Goal: Information Seeking & Learning: Learn about a topic

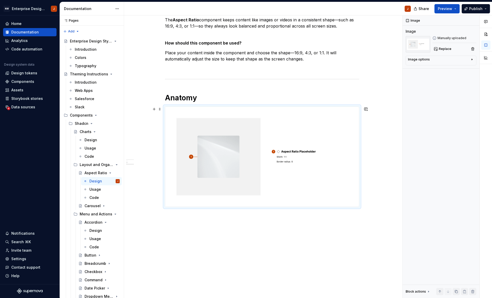
scroll to position [97, 0]
click at [254, 201] on img at bounding box center [262, 156] width 194 height 100
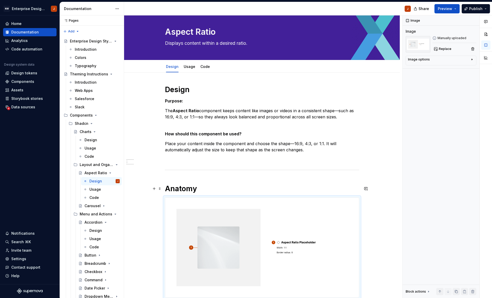
click at [210, 189] on h1 "Anatomy" at bounding box center [262, 188] width 194 height 9
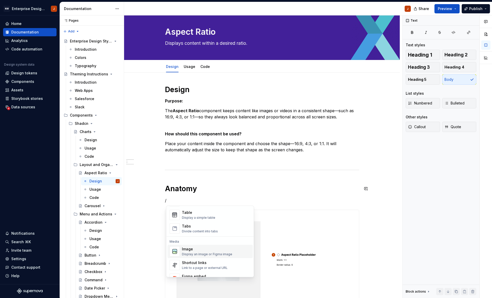
scroll to position [188, 0]
click at [206, 253] on div "Display an image or Figma image" at bounding box center [207, 254] width 50 height 4
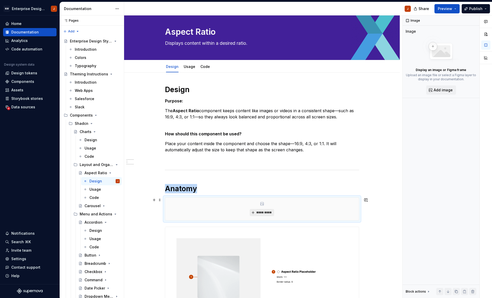
click at [267, 211] on span "*********" at bounding box center [264, 212] width 16 height 4
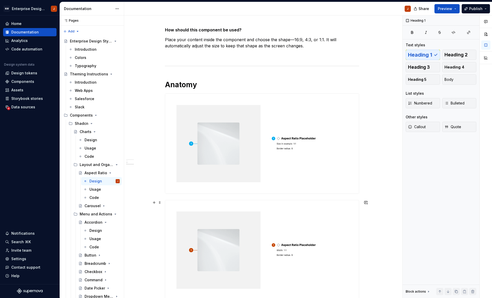
scroll to position [111, 0]
click at [161, 201] on span at bounding box center [160, 201] width 4 height 7
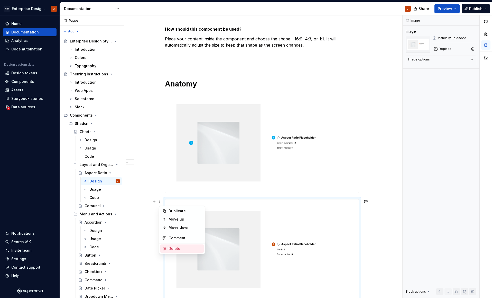
click at [176, 247] on div "Delete" at bounding box center [185, 248] width 33 height 5
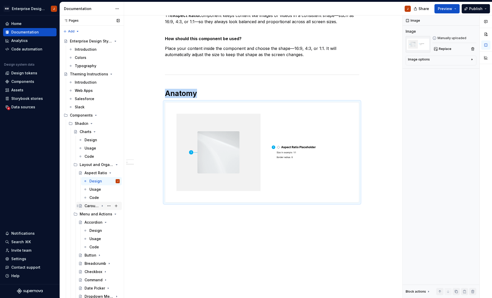
click at [95, 207] on div "Carousel" at bounding box center [92, 205] width 15 height 5
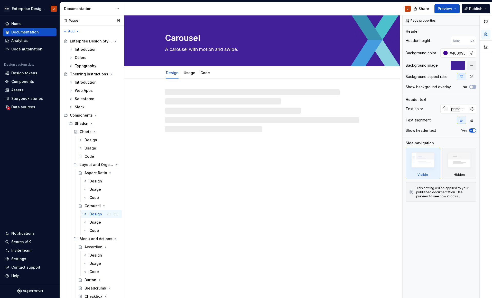
click at [96, 213] on div "Design" at bounding box center [95, 213] width 13 height 5
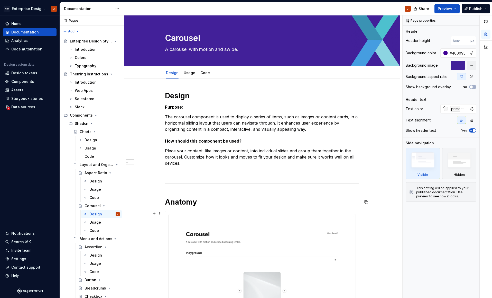
click at [205, 204] on h1 "Anatomy" at bounding box center [262, 201] width 194 height 9
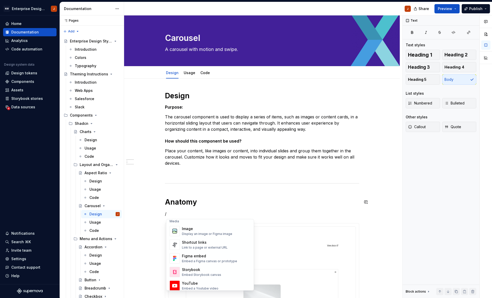
scroll to position [223, 0]
click at [211, 233] on div "Display an image or Figma image" at bounding box center [207, 233] width 50 height 4
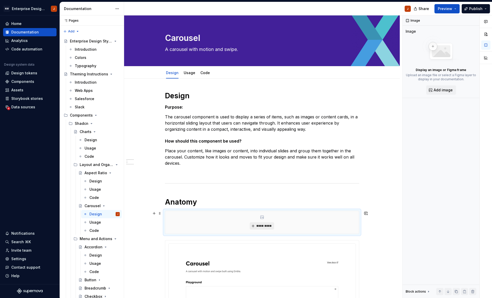
click at [263, 224] on span "*********" at bounding box center [264, 226] width 16 height 4
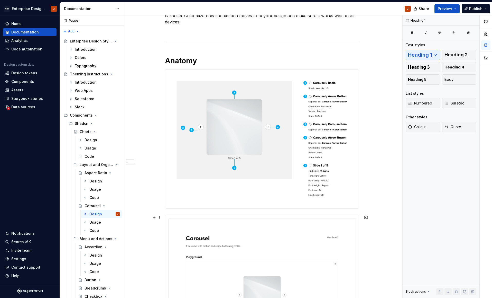
scroll to position [142, 0]
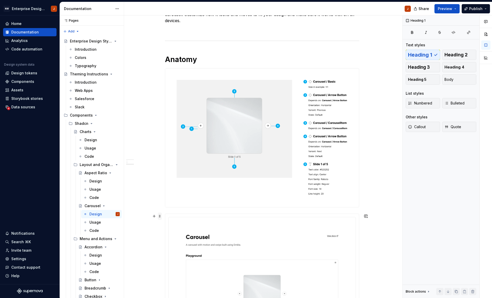
click at [160, 216] on span at bounding box center [160, 215] width 4 height 7
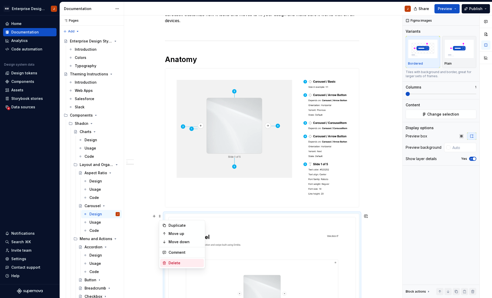
click at [179, 262] on div "Delete" at bounding box center [185, 262] width 33 height 5
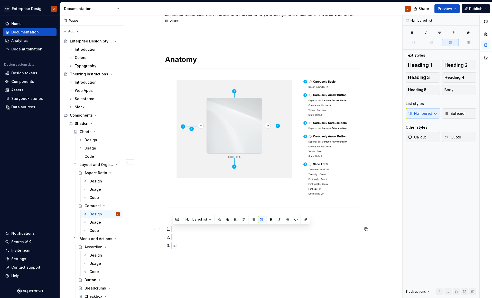
drag, startPoint x: 183, startPoint y: 242, endPoint x: 172, endPoint y: 226, distance: 19.6
click at [172, 226] on div "Design Purpose: The carousel component is used to display a series of items, su…" at bounding box center [262, 105] width 194 height 312
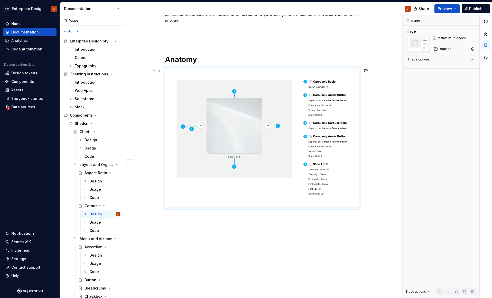
click at [147, 207] on div "Design Purpose: The carousel component is used to display a series of items, su…" at bounding box center [262, 119] width 276 height 366
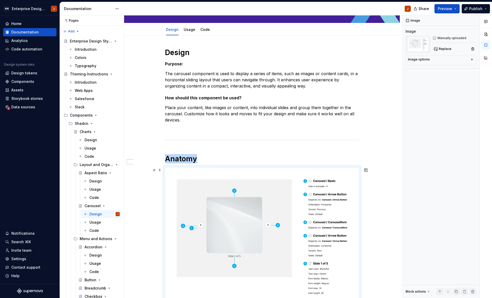
scroll to position [42, 0]
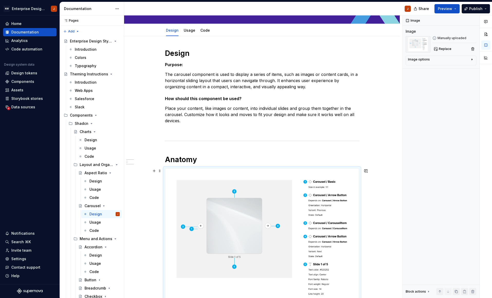
click at [386, 237] on div "Design Purpose: The carousel component is used to display a series of items, su…" at bounding box center [262, 219] width 276 height 366
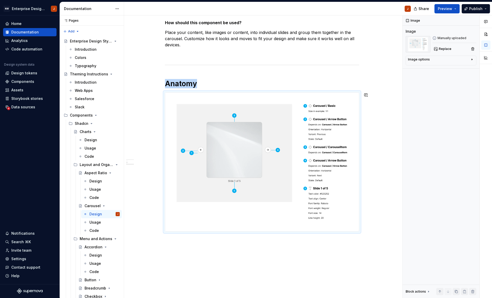
scroll to position [119, 0]
click at [389, 245] on div "Design Purpose: The carousel component is used to display a series of items, su…" at bounding box center [262, 143] width 276 height 366
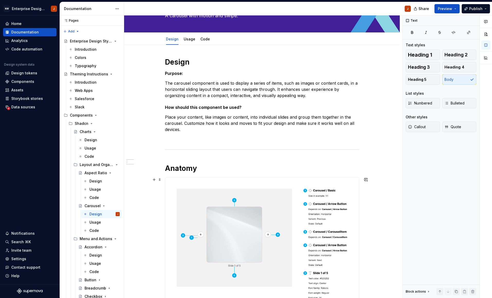
scroll to position [31, 0]
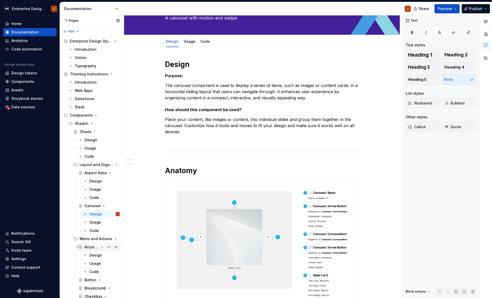
click at [91, 248] on div "Accordion" at bounding box center [92, 246] width 15 height 5
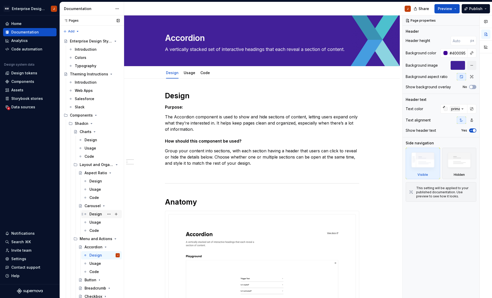
click at [91, 215] on div "Design" at bounding box center [95, 213] width 13 height 5
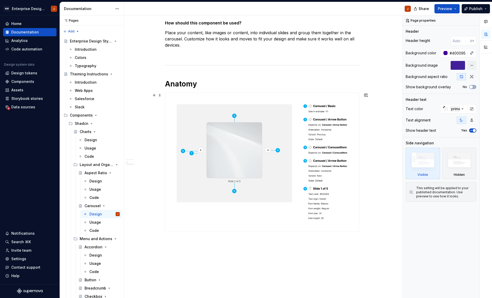
scroll to position [120, 0]
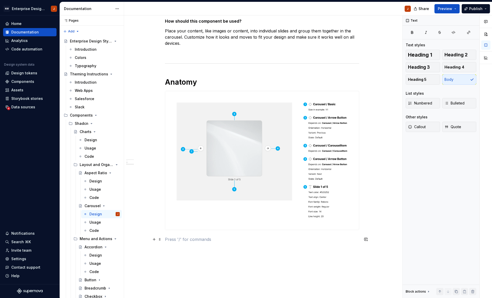
type textarea "*"
click at [183, 241] on p at bounding box center [262, 239] width 194 height 6
click at [188, 230] on button "Text" at bounding box center [185, 229] width 16 height 7
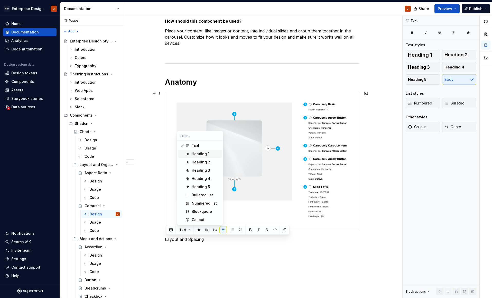
drag, startPoint x: 205, startPoint y: 154, endPoint x: 205, endPoint y: 158, distance: 4.4
click at [205, 154] on div "Heading 1" at bounding box center [201, 153] width 18 height 5
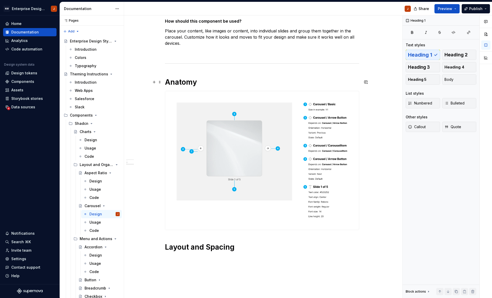
click at [179, 78] on h1 "Anatomy" at bounding box center [262, 81] width 194 height 9
click at [187, 71] on span "Heading 1" at bounding box center [186, 71] width 15 height 4
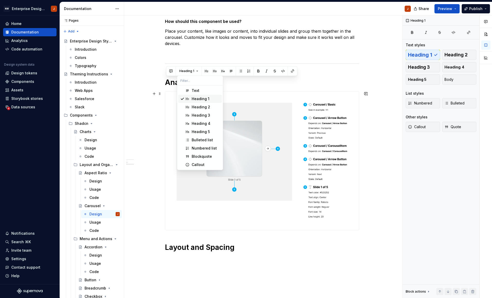
click at [159, 129] on div "Design Purpose: The carousel component is used to display a series of items, su…" at bounding box center [262, 153] width 276 height 388
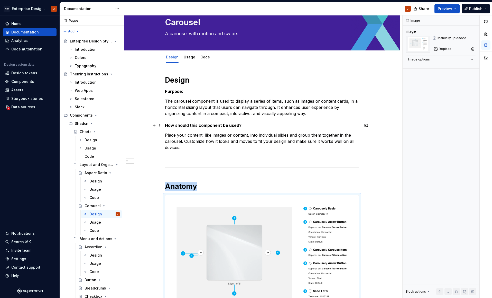
scroll to position [12, 0]
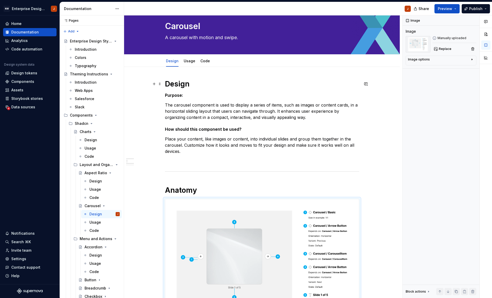
click at [176, 84] on h1 "Design" at bounding box center [262, 83] width 194 height 9
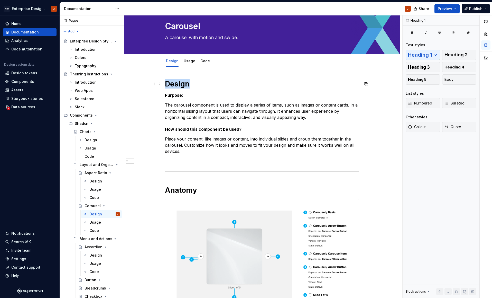
click at [176, 84] on h1 "Design" at bounding box center [262, 83] width 194 height 9
click at [179, 190] on h1 "Anatomy" at bounding box center [262, 189] width 194 height 9
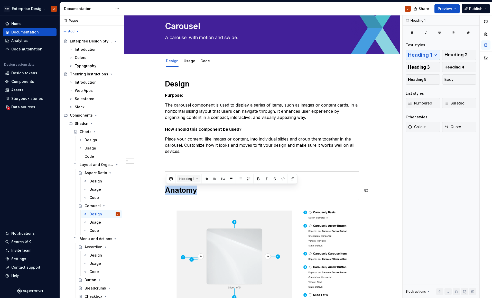
click at [186, 178] on span "Heading 1" at bounding box center [186, 179] width 15 height 4
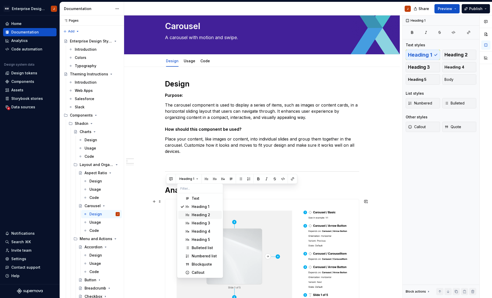
click at [195, 215] on div "Heading 2" at bounding box center [201, 214] width 19 height 5
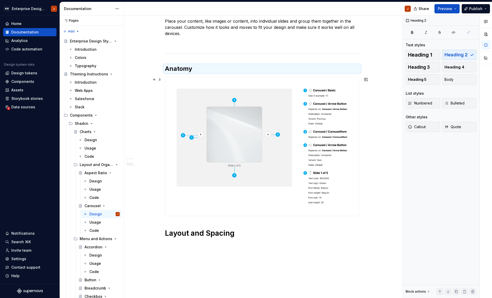
scroll to position [130, 0]
click at [179, 234] on h1 "Layout and Spacing" at bounding box center [262, 232] width 194 height 9
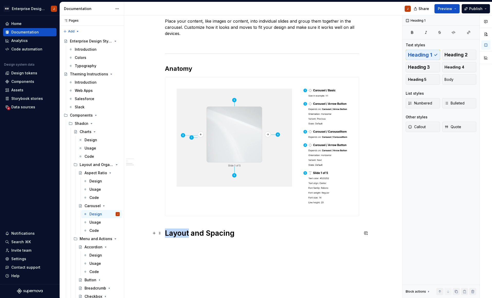
click at [179, 234] on h1 "Layout and Spacing" at bounding box center [262, 232] width 194 height 9
click at [190, 222] on span "Heading 1" at bounding box center [186, 222] width 15 height 4
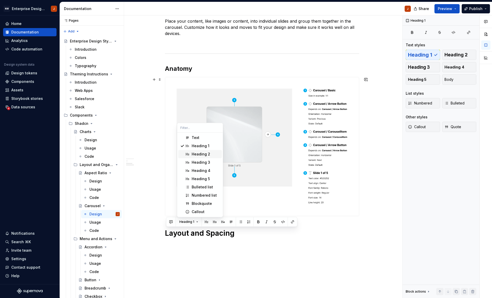
click at [197, 154] on div "Heading 2" at bounding box center [201, 153] width 19 height 5
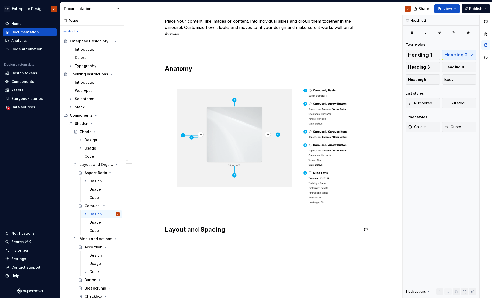
click at [196, 244] on div "Design Purpose: The carousel component is used to display a series of items, su…" at bounding box center [262, 139] width 276 height 380
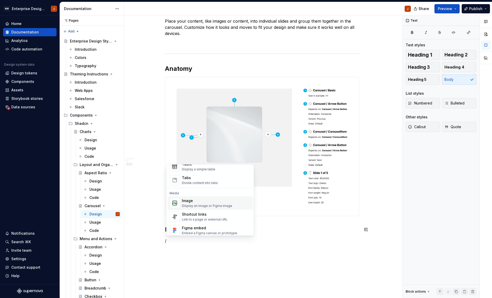
scroll to position [196, 0]
click at [193, 201] on div "Image" at bounding box center [207, 199] width 50 height 5
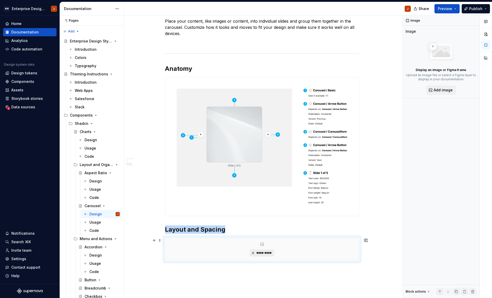
click at [253, 251] on button "*********" at bounding box center [262, 252] width 24 height 7
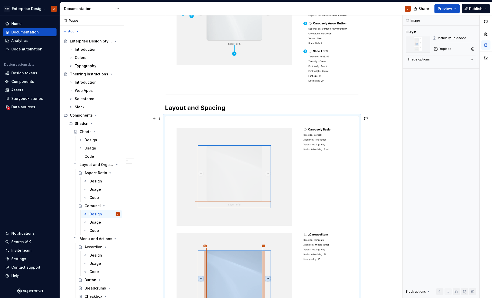
scroll to position [256, 0]
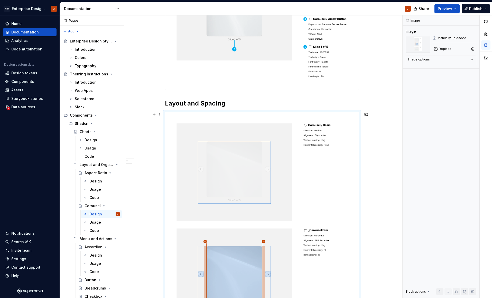
click at [377, 260] on div "Design Purpose: The carousel component is used to display a series of items, su…" at bounding box center [262, 180] width 276 height 715
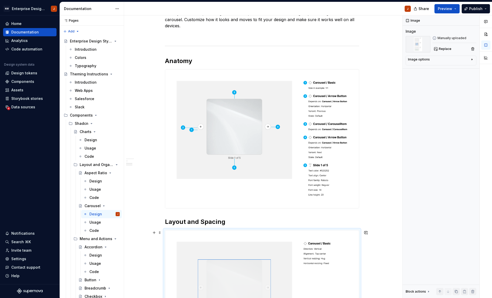
scroll to position [129, 0]
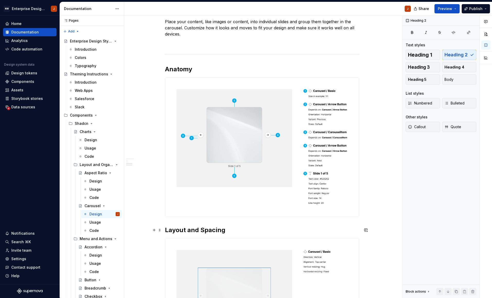
click at [248, 230] on h2 "Layout and Spacing" at bounding box center [262, 230] width 194 height 8
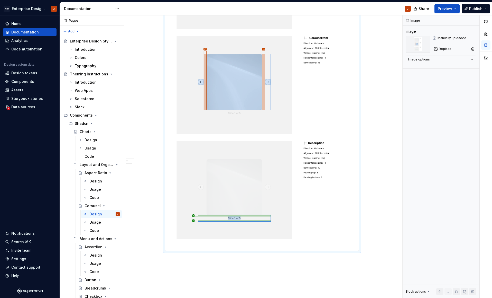
scroll to position [450, 0]
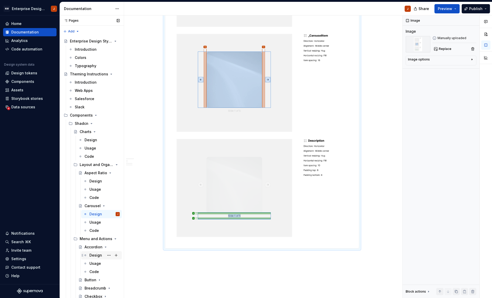
click at [94, 255] on div "Design" at bounding box center [95, 254] width 13 height 5
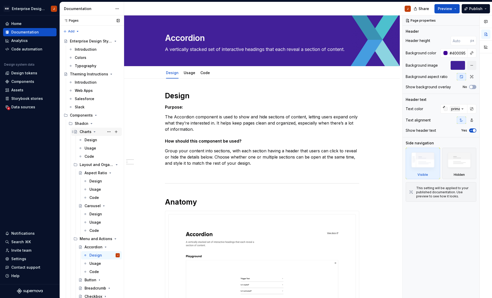
click at [93, 132] on icon "Page tree" at bounding box center [95, 132] width 4 height 4
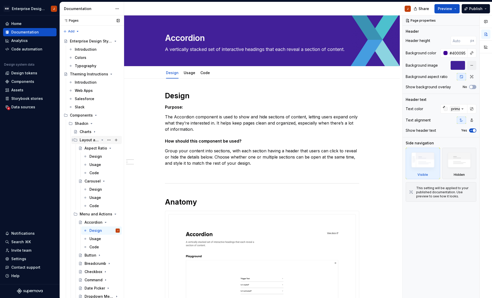
click at [102, 140] on icon "Page tree" at bounding box center [102, 140] width 4 height 4
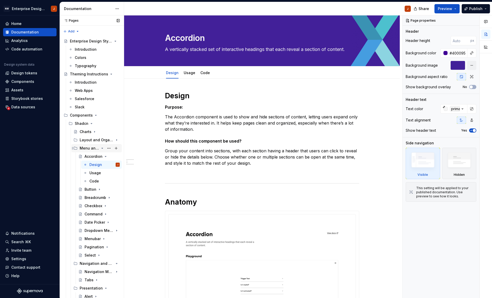
click at [103, 148] on icon "Page tree" at bounding box center [102, 148] width 1 height 1
click at [102, 156] on icon "Page tree" at bounding box center [102, 156] width 1 height 1
click at [104, 164] on icon "Page tree" at bounding box center [102, 164] width 4 height 4
click at [103, 173] on icon "Page tree" at bounding box center [102, 173] width 1 height 1
click at [94, 181] on icon "Page tree" at bounding box center [94, 181] width 1 height 1
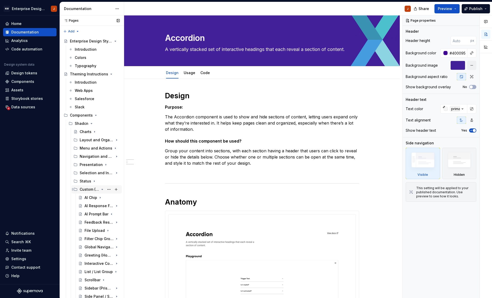
click at [101, 189] on icon "Page tree" at bounding box center [102, 189] width 4 height 4
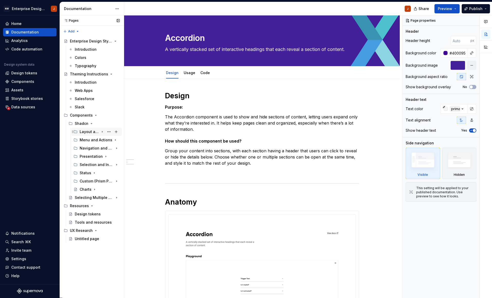
click at [103, 132] on icon "Page tree" at bounding box center [102, 131] width 1 height 1
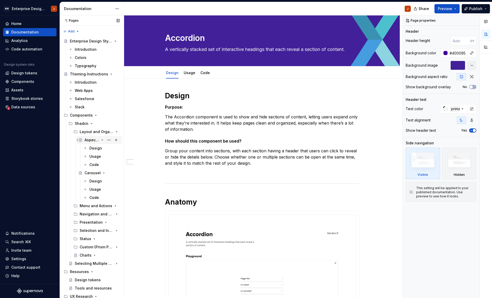
click at [90, 140] on div "Aspect Ratio" at bounding box center [92, 139] width 15 height 5
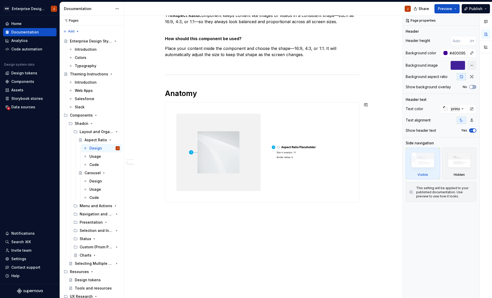
scroll to position [101, 0]
click at [90, 181] on div "Design" at bounding box center [95, 180] width 13 height 5
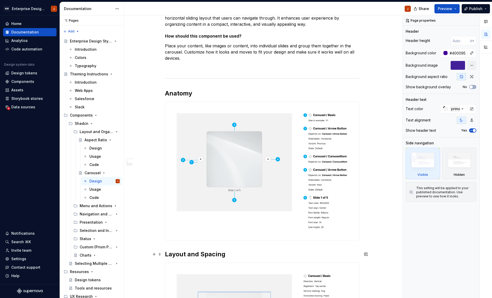
scroll to position [107, 0]
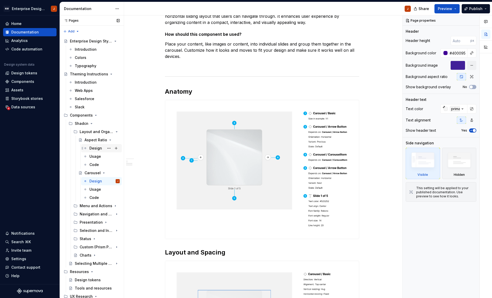
click at [93, 146] on div "Design" at bounding box center [95, 148] width 13 height 5
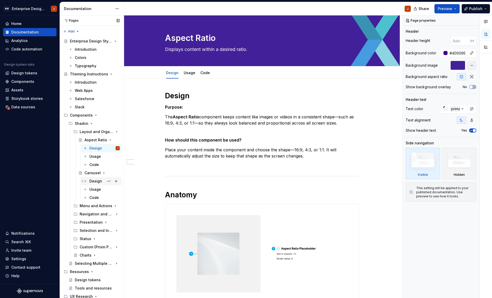
click at [93, 182] on div "Design" at bounding box center [95, 180] width 13 height 5
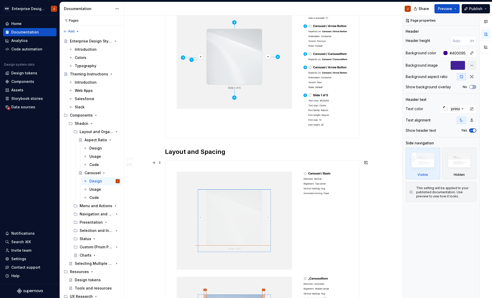
scroll to position [213, 0]
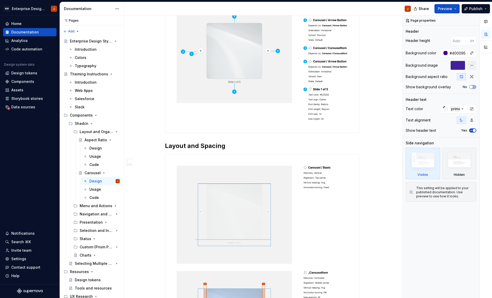
click at [169, 138] on div "Design Purpose: The carousel component is used to display a series of items, su…" at bounding box center [262, 181] width 194 height 607
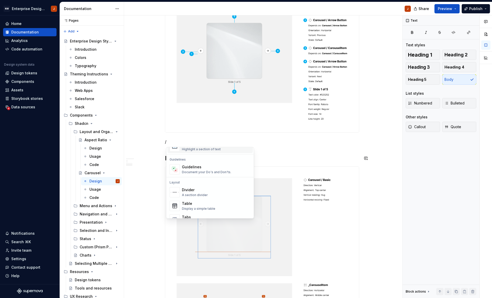
scroll to position [146, 0]
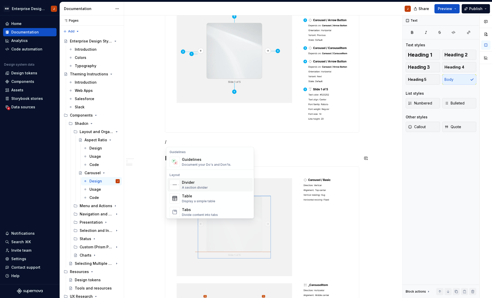
click at [207, 183] on div "Divider A section divider" at bounding box center [216, 184] width 69 height 10
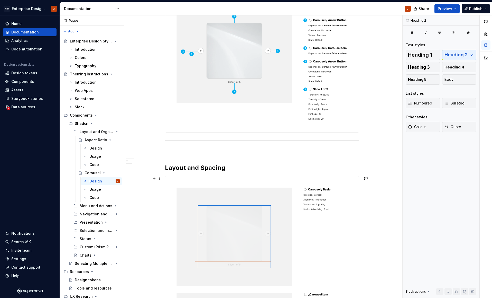
click at [152, 219] on div "Design Purpose: The carousel component is used to display a series of items, su…" at bounding box center [262, 234] width 276 height 737
click at [176, 156] on div "Design Purpose: The carousel component is used to display a series of items, su…" at bounding box center [262, 192] width 194 height 629
click at [164, 140] on div "Design Purpose: The carousel component is used to display a series of items, su…" at bounding box center [262, 234] width 276 height 737
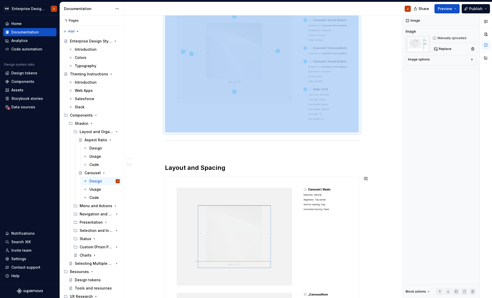
scroll to position [191, 0]
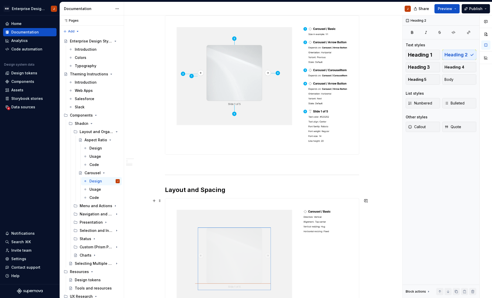
click at [144, 235] on div "Design Purpose: The carousel component is used to display a series of items, su…" at bounding box center [262, 256] width 276 height 737
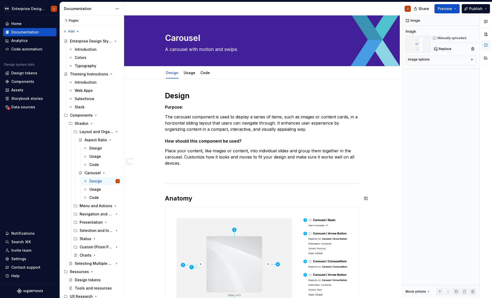
scroll to position [0, 0]
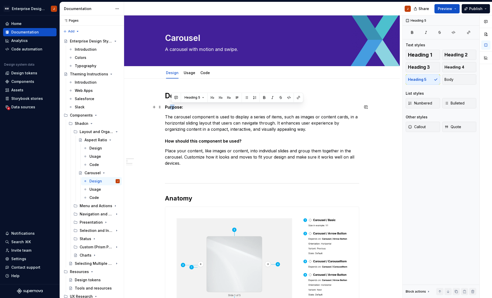
drag, startPoint x: 171, startPoint y: 107, endPoint x: 176, endPoint y: 108, distance: 5.4
click at [176, 108] on h5 "Purpose:" at bounding box center [262, 106] width 194 height 5
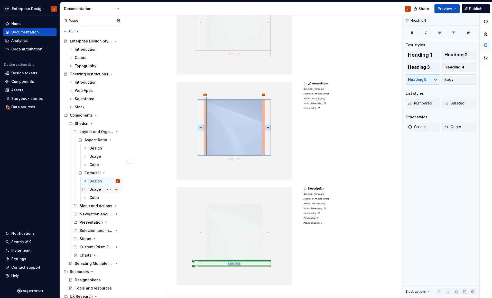
scroll to position [429, 0]
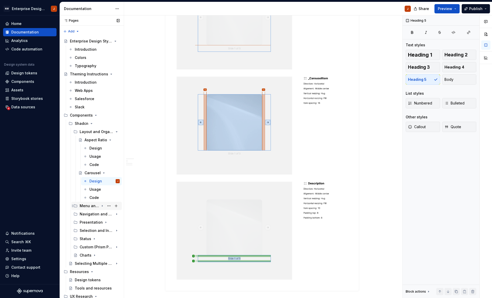
click at [88, 207] on div "Menu and Actions" at bounding box center [90, 205] width 20 height 5
click at [90, 213] on div "Accordion" at bounding box center [92, 213] width 15 height 5
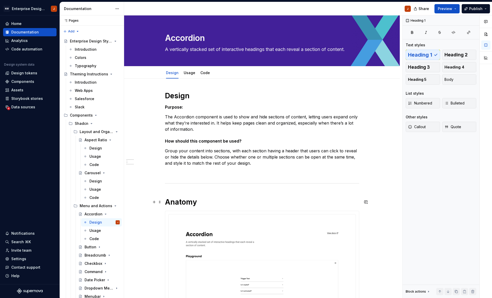
click at [210, 201] on h1 "Anatomy" at bounding box center [262, 201] width 194 height 9
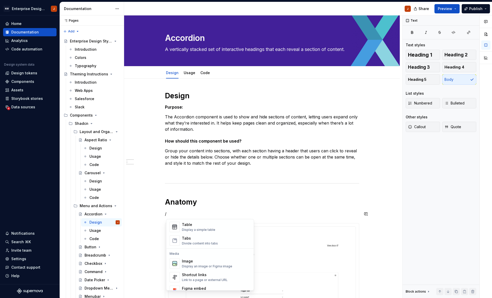
scroll to position [189, 0]
click at [212, 262] on div "Image" at bounding box center [207, 260] width 50 height 5
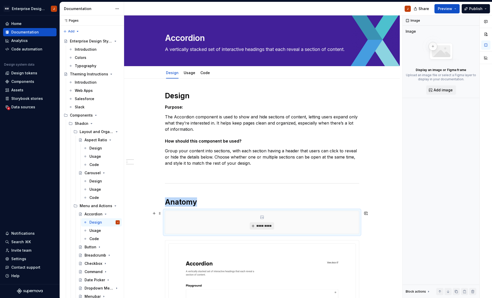
click at [270, 226] on span "*********" at bounding box center [264, 226] width 16 height 4
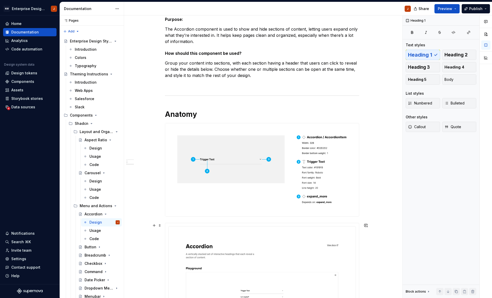
scroll to position [88, 0]
click at [374, 213] on div "Design Purpose: The Accordion component is used to show and hide sections of co…" at bounding box center [262, 278] width 276 height 574
click at [186, 219] on div "Design Purpose: The Accordion component is used to show and hide sections of co…" at bounding box center [262, 236] width 194 height 466
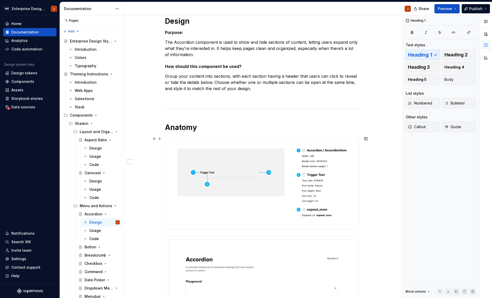
click at [183, 230] on div at bounding box center [262, 183] width 194 height 94
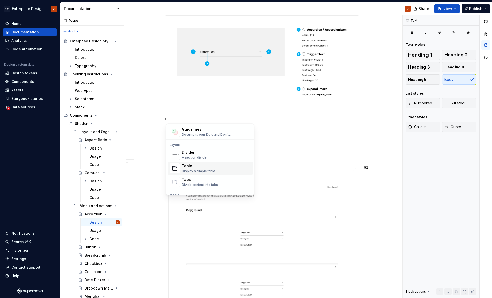
scroll to position [152, 0]
click at [192, 155] on div "Divider A section divider" at bounding box center [195, 155] width 26 height 10
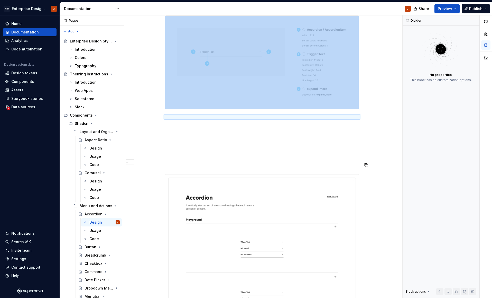
type textarea "*"
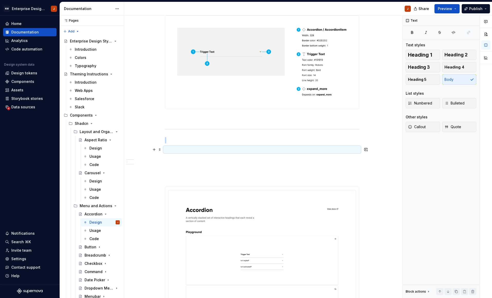
click at [170, 149] on p at bounding box center [262, 149] width 194 height 6
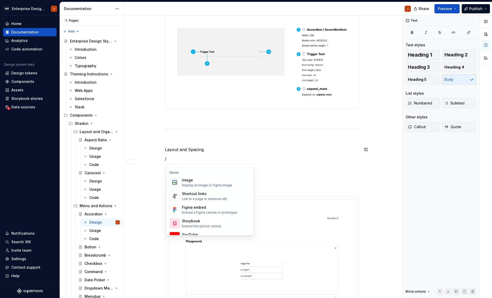
scroll to position [220, 0]
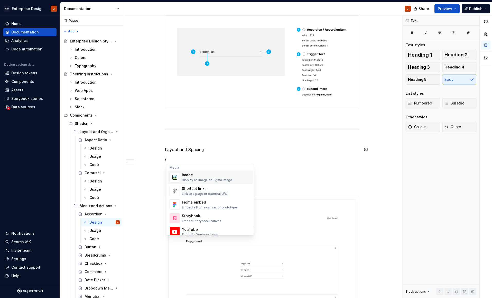
click at [204, 173] on div "Image" at bounding box center [207, 175] width 50 height 5
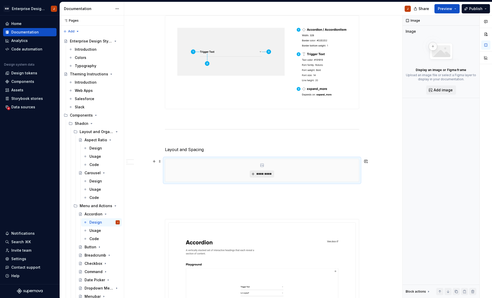
click at [265, 174] on span "*********" at bounding box center [264, 174] width 16 height 4
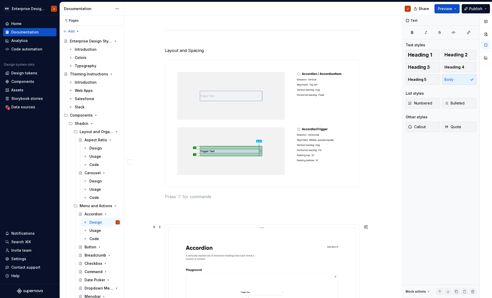
scroll to position [295, 0]
click at [161, 227] on span at bounding box center [160, 225] width 4 height 7
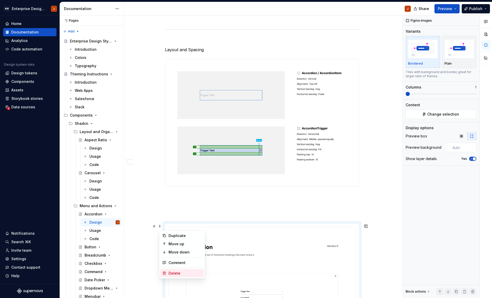
click at [183, 271] on div "Delete" at bounding box center [185, 272] width 33 height 5
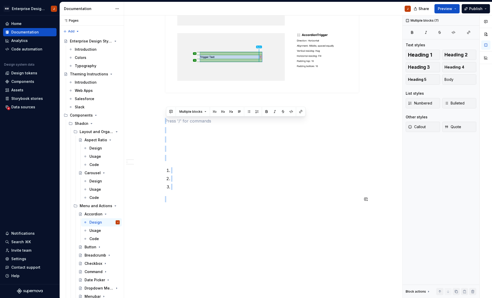
drag, startPoint x: 177, startPoint y: 211, endPoint x: 192, endPoint y: 240, distance: 32.4
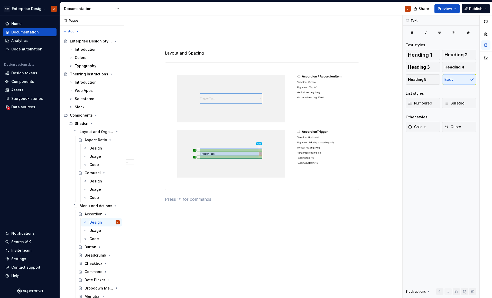
scroll to position [288, 0]
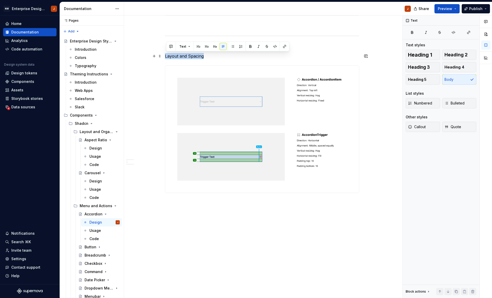
drag, startPoint x: 204, startPoint y: 55, endPoint x: 169, endPoint y: 56, distance: 35.0
click at [167, 57] on p "Layout and Spacing" at bounding box center [262, 56] width 194 height 6
click at [183, 48] on span "Text" at bounding box center [182, 46] width 7 height 4
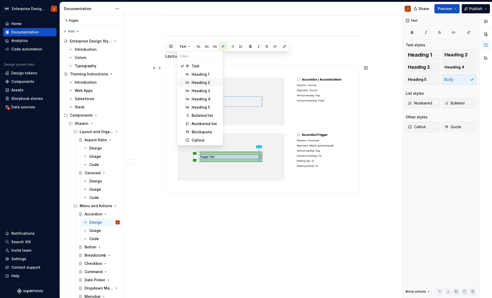
drag, startPoint x: 192, startPoint y: 82, endPoint x: 195, endPoint y: 83, distance: 3.2
click at [192, 82] on div "Heading 2" at bounding box center [201, 82] width 19 height 5
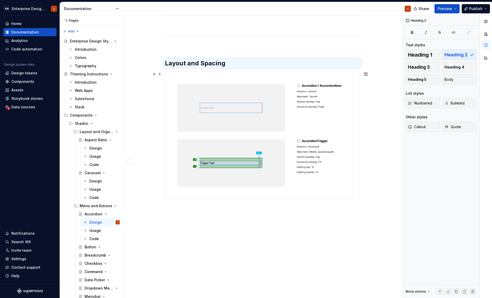
scroll to position [2, 0]
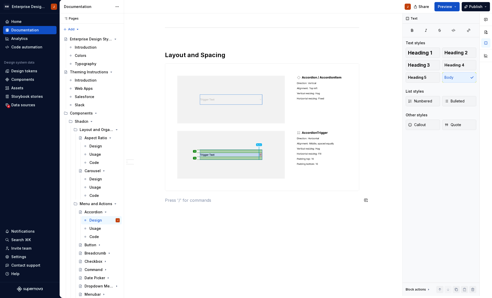
click at [161, 210] on div "Accordion A vertically stacked set of interactive headings that each reveal a s…" at bounding box center [263, 154] width 278 height 282
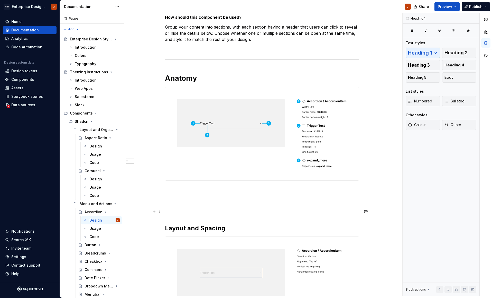
scroll to position [122, 0]
click at [170, 218] on div "Design Purpose: The Accordion component is used to show and hide sections of co…" at bounding box center [262, 171] width 194 height 409
click at [174, 215] on div "Design Purpose: The Accordion component is used to show and hide sections of co…" at bounding box center [262, 171] width 194 height 409
click at [174, 212] on p at bounding box center [262, 211] width 194 height 6
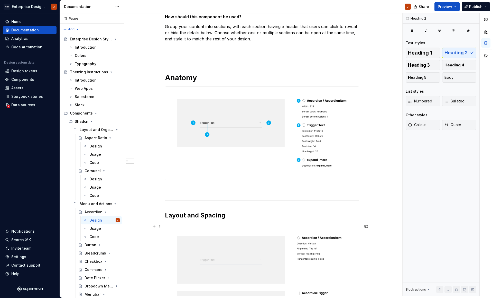
click at [399, 247] on div "Design Purpose: The Accordion component is used to show and hide sections of co…" at bounding box center [262, 206] width 276 height 504
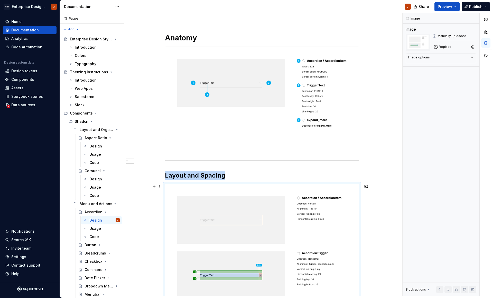
scroll to position [177, 0]
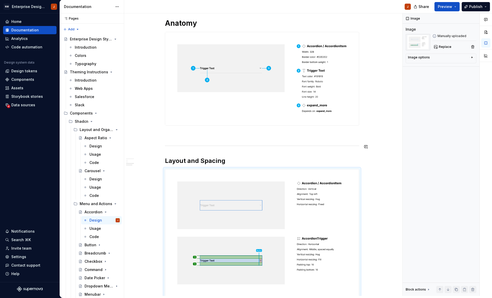
click at [178, 149] on div "Design Purpose: The Accordion component is used to show and hide sections of co…" at bounding box center [262, 110] width 194 height 396
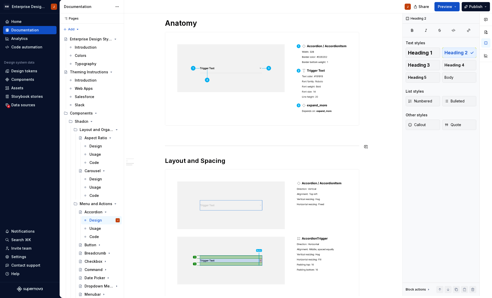
click at [179, 141] on div "Design Purpose: The Accordion component is used to show and hide sections of co…" at bounding box center [262, 110] width 194 height 396
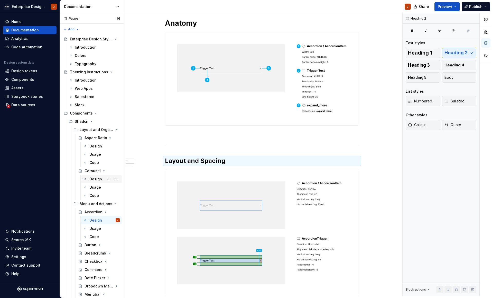
click at [92, 182] on div "Design" at bounding box center [104, 178] width 30 height 7
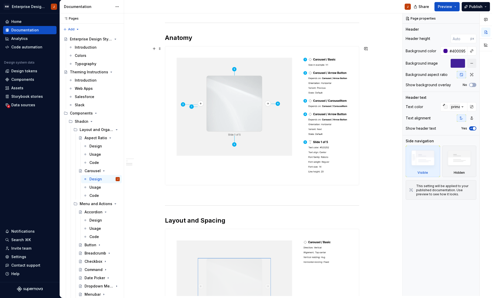
scroll to position [161, 0]
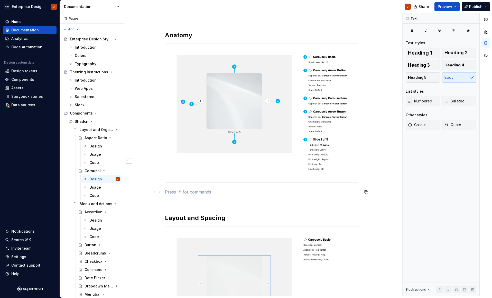
click at [173, 192] on p at bounding box center [262, 192] width 194 height 6
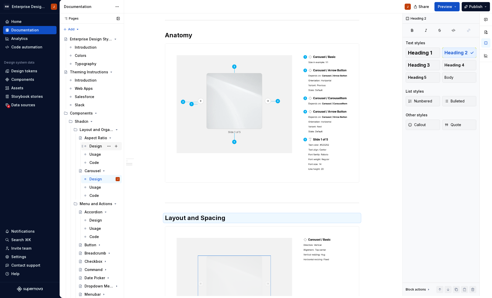
click at [97, 148] on div "Design" at bounding box center [95, 145] width 13 height 5
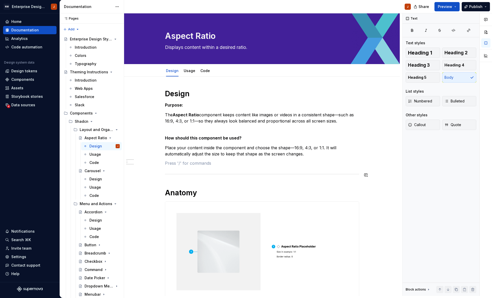
click at [178, 166] on div "Design Purpose: The Aspect Ratio component keeps content like images or videos …" at bounding box center [262, 195] width 194 height 213
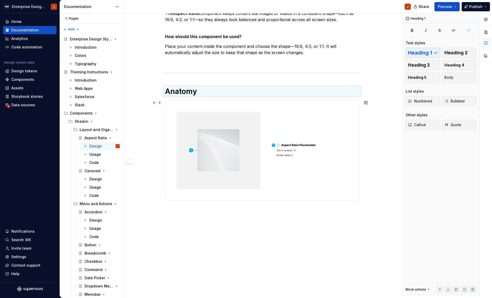
scroll to position [101, 0]
drag, startPoint x: 93, startPoint y: 178, endPoint x: 96, endPoint y: 179, distance: 2.9
click at [93, 178] on div "Design" at bounding box center [95, 178] width 13 height 5
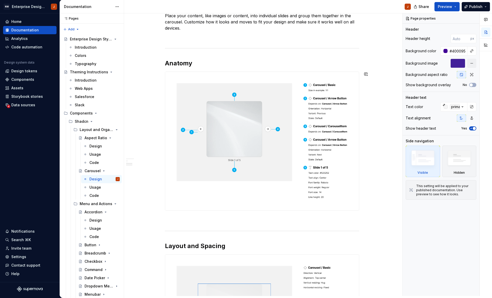
scroll to position [133, 0]
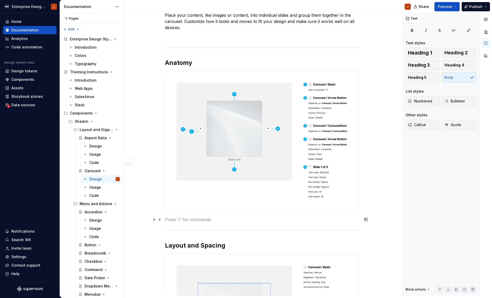
click at [173, 219] on p at bounding box center [262, 219] width 194 height 6
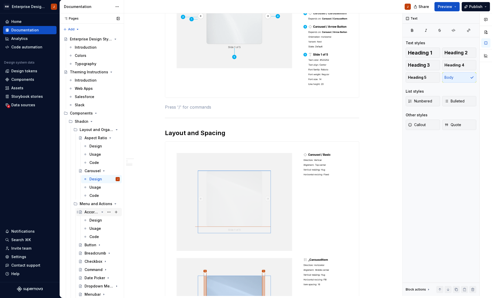
scroll to position [246, 0]
click at [92, 212] on div "Accordion" at bounding box center [92, 211] width 15 height 5
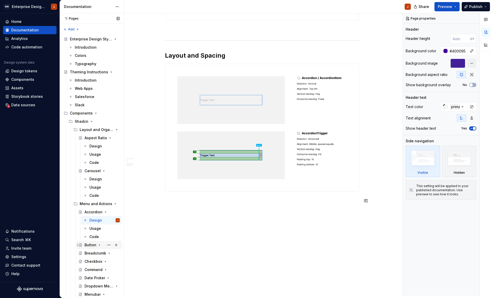
scroll to position [283, 0]
click at [89, 246] on div "Button" at bounding box center [91, 244] width 12 height 5
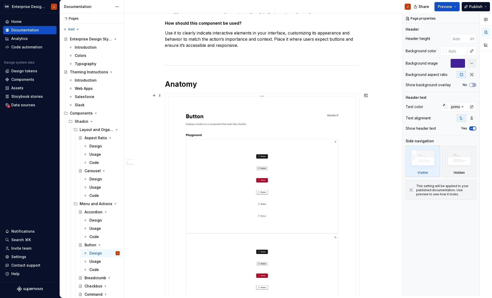
scroll to position [115, 0]
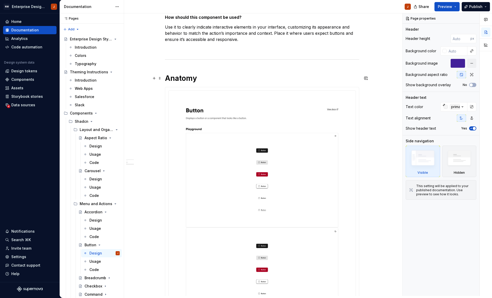
click at [212, 79] on h1 "Anatomy" at bounding box center [262, 78] width 194 height 9
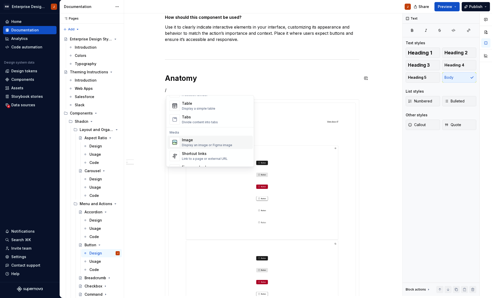
scroll to position [188, 0]
click at [203, 143] on div "Display an image or Figma image" at bounding box center [207, 144] width 50 height 4
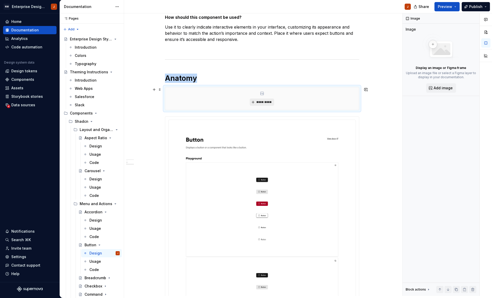
click at [265, 100] on button "*********" at bounding box center [262, 101] width 24 height 7
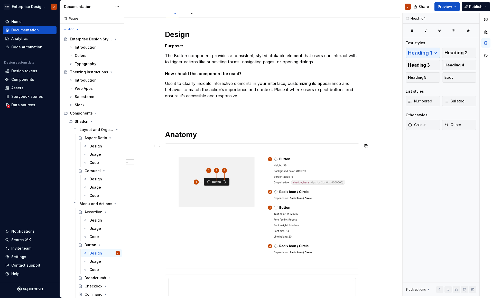
scroll to position [63, 0]
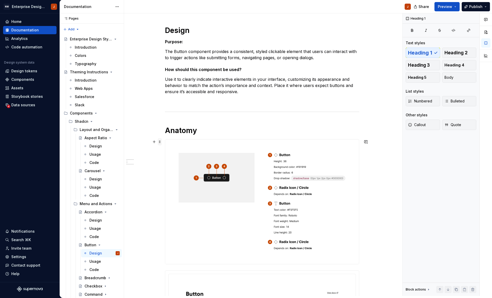
click at [161, 142] on span at bounding box center [160, 141] width 4 height 7
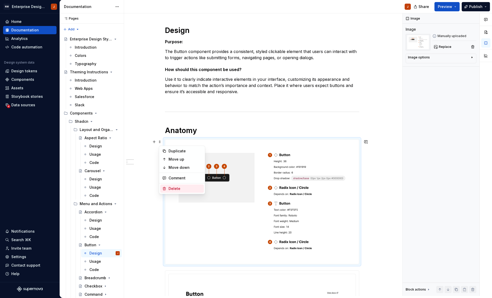
click at [171, 188] on div "Delete" at bounding box center [185, 188] width 33 height 5
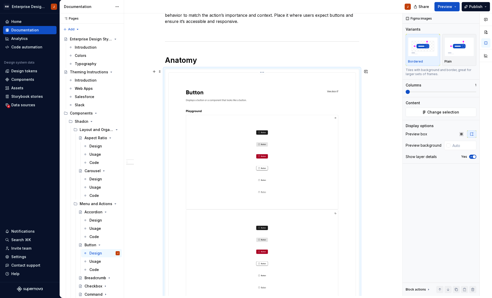
scroll to position [132, 0]
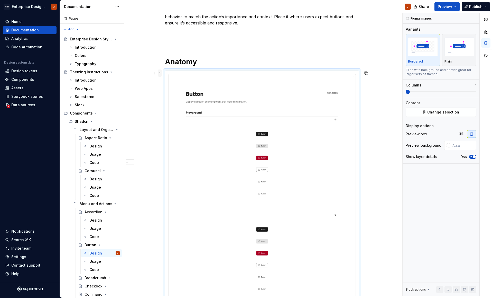
click at [160, 73] on span at bounding box center [160, 72] width 4 height 7
click at [170, 119] on div "Delete" at bounding box center [185, 119] width 33 height 5
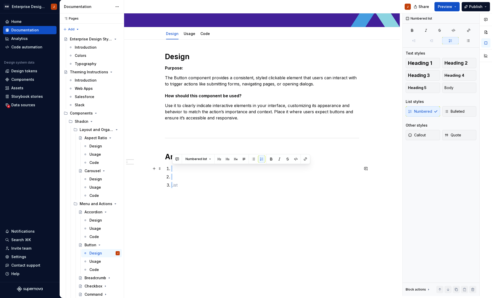
drag, startPoint x: 182, startPoint y: 187, endPoint x: 169, endPoint y: 169, distance: 22.1
click at [171, 169] on ol at bounding box center [265, 176] width 188 height 23
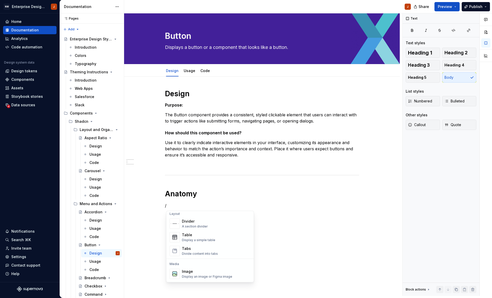
scroll to position [175, 0]
click at [202, 268] on div "Image" at bounding box center [207, 266] width 50 height 5
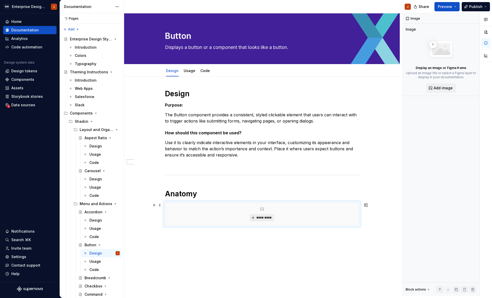
click at [260, 218] on span "*********" at bounding box center [264, 217] width 16 height 4
type textarea "*"
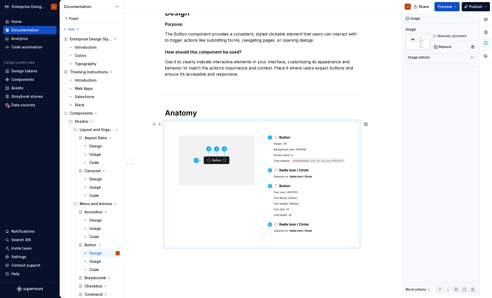
scroll to position [104, 0]
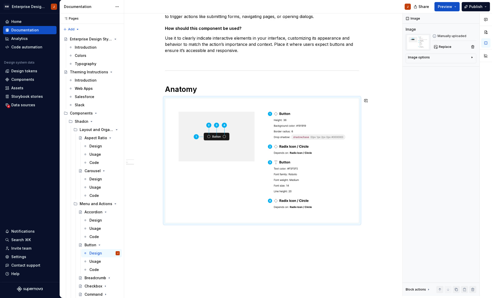
click at [381, 230] on div "Design Purpose: The Button component provides a consistent, styled clickable el…" at bounding box center [262, 145] width 276 height 346
click at [350, 231] on div "Design Purpose: The Button component provides a consistent, styled clickable el…" at bounding box center [262, 145] width 276 height 346
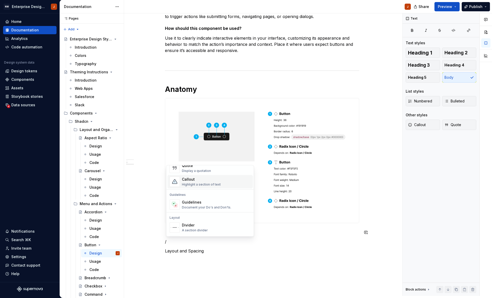
scroll to position [124, 0]
click at [220, 222] on div "Divider A section divider" at bounding box center [216, 225] width 69 height 10
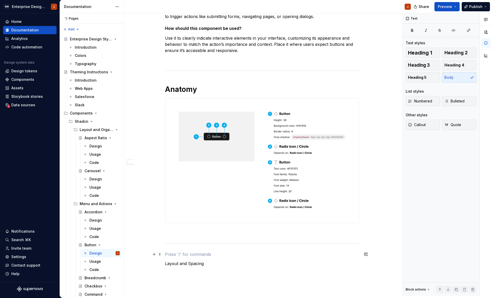
click at [170, 256] on p at bounding box center [262, 254] width 194 height 6
click at [173, 266] on div "Design Purpose: The Button component provides a consistent, styled clickable el…" at bounding box center [262, 162] width 276 height 381
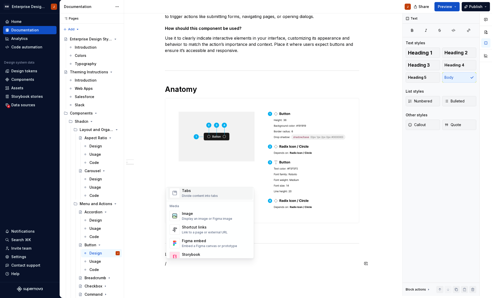
scroll to position [207, 0]
click at [192, 212] on div "Image" at bounding box center [207, 211] width 50 height 5
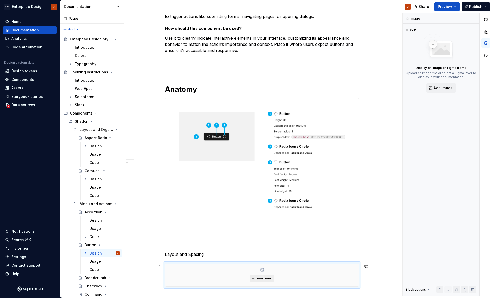
click at [263, 280] on span "*********" at bounding box center [264, 278] width 16 height 4
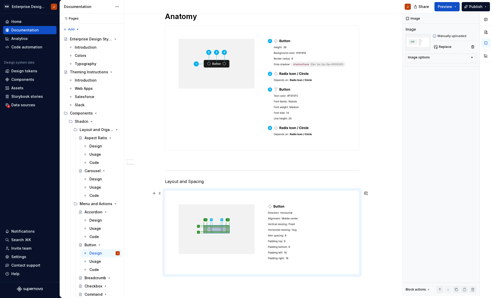
scroll to position [173, 0]
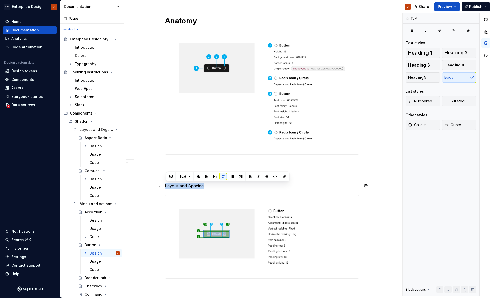
drag, startPoint x: 206, startPoint y: 187, endPoint x: 177, endPoint y: 179, distance: 29.7
click at [167, 184] on p "Layout and Spacing" at bounding box center [262, 186] width 194 height 6
click at [185, 175] on span "Text" at bounding box center [182, 176] width 7 height 4
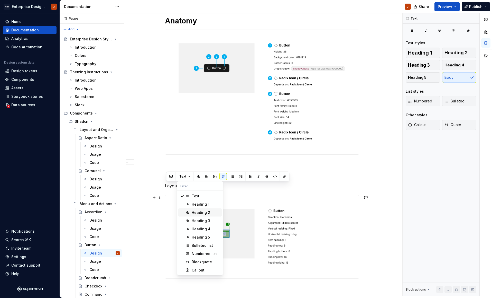
click at [214, 213] on div "Heading 2" at bounding box center [206, 212] width 28 height 5
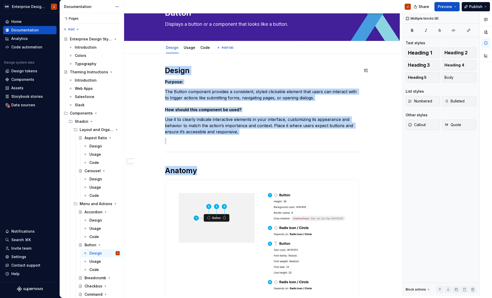
scroll to position [16, 0]
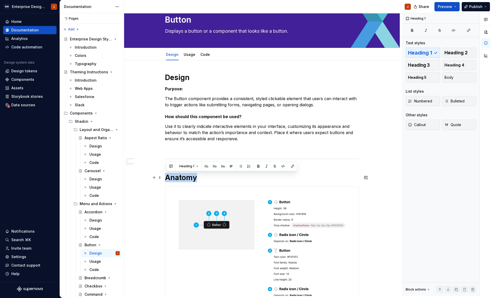
drag, startPoint x: 197, startPoint y: 23, endPoint x: 169, endPoint y: 176, distance: 155.8
click at [168, 176] on h1 "Anatomy" at bounding box center [262, 177] width 194 height 9
click at [186, 167] on span "Heading 1" at bounding box center [186, 166] width 15 height 4
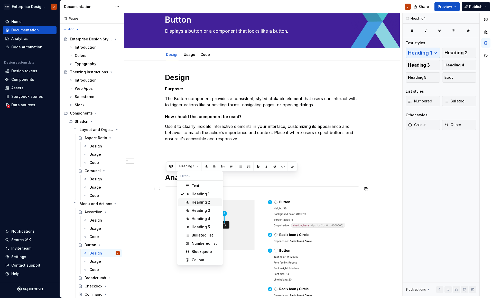
click at [202, 202] on div "Heading 2" at bounding box center [201, 202] width 19 height 5
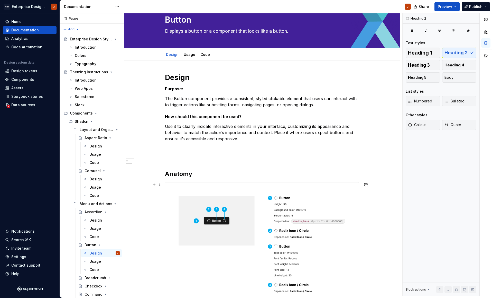
click at [151, 222] on div "Design Purpose: The Button component provides a consistent, styled clickable el…" at bounding box center [262, 294] width 276 height 469
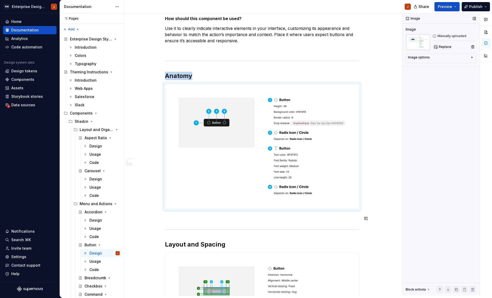
scroll to position [115, 0]
click at [396, 227] on div "Design Purpose: The Button component provides a consistent, styled clickable el…" at bounding box center [262, 196] width 276 height 469
drag, startPoint x: 293, startPoint y: 155, endPoint x: 328, endPoint y: 167, distance: 37.6
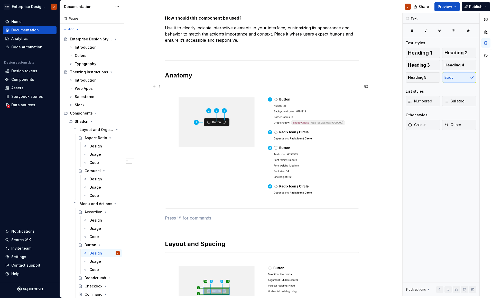
click at [388, 180] on div "Design Purpose: The Button component provides a consistent, styled clickable el…" at bounding box center [262, 196] width 276 height 469
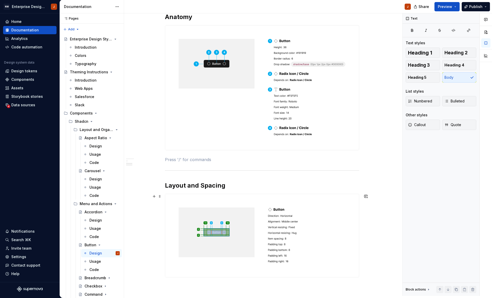
scroll to position [174, 0]
click at [394, 195] on div "Design Purpose: The Button component provides a consistent, styled clickable el…" at bounding box center [262, 137] width 276 height 469
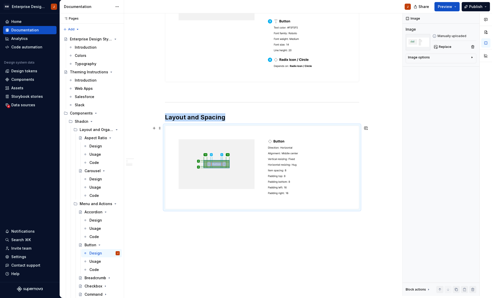
scroll to position [242, 0]
click at [386, 214] on div "Design Purpose: The Button component provides a consistent, styled clickable el…" at bounding box center [262, 69] width 276 height 469
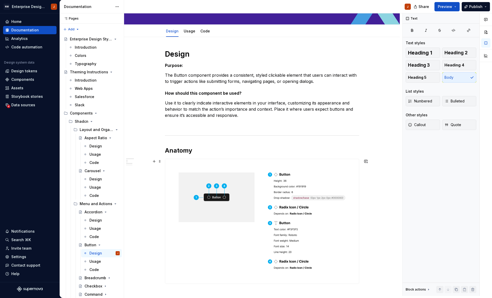
scroll to position [40, 0]
click at [91, 276] on div "Breadcrumb" at bounding box center [92, 277] width 15 height 5
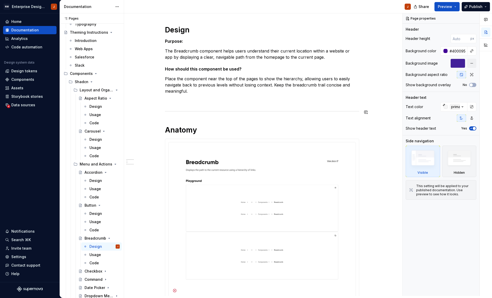
scroll to position [93, 0]
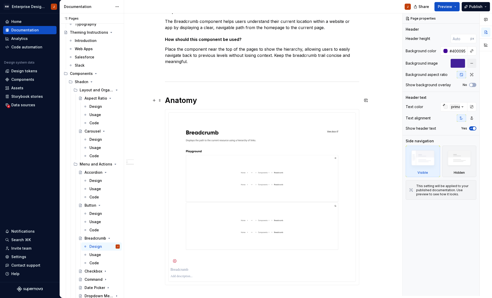
click at [224, 100] on h1 "Anatomy" at bounding box center [262, 100] width 194 height 9
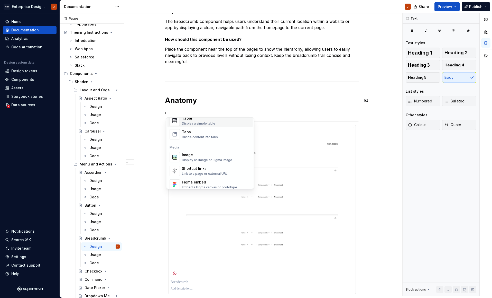
scroll to position [194, 0]
click at [203, 157] on div "Image" at bounding box center [207, 154] width 50 height 5
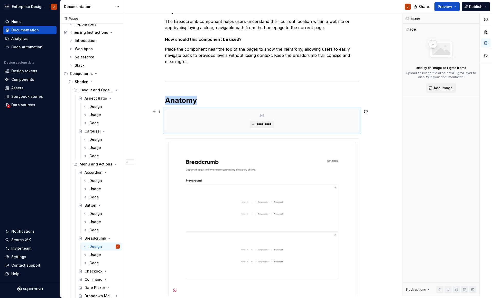
type textarea "*"
click at [263, 123] on span "*********" at bounding box center [264, 124] width 16 height 4
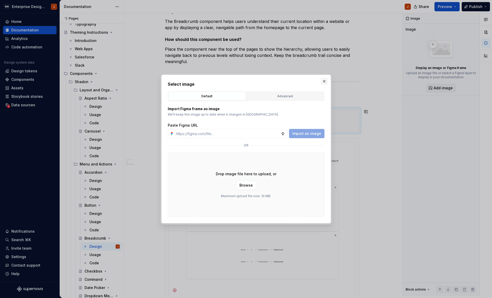
click at [323, 80] on button "button" at bounding box center [324, 81] width 7 height 7
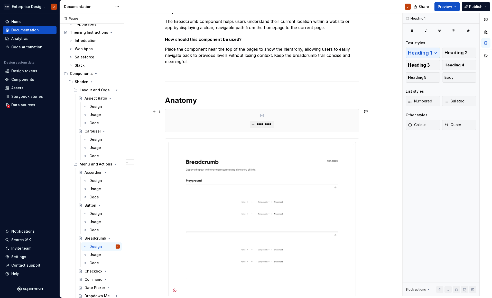
click at [368, 127] on div "Design Purpose: The Breadcrumb component helps users understand their current l…" at bounding box center [262, 223] width 276 height 480
click at [191, 100] on h1 "Anatomy" at bounding box center [262, 99] width 194 height 9
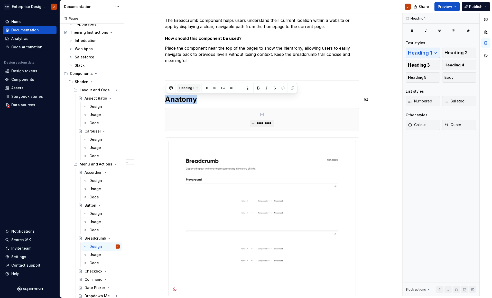
click at [194, 89] on button "Heading 1" at bounding box center [189, 87] width 24 height 7
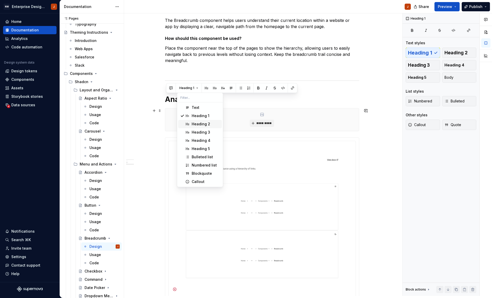
click at [199, 123] on div "Heading 2" at bounding box center [201, 123] width 19 height 5
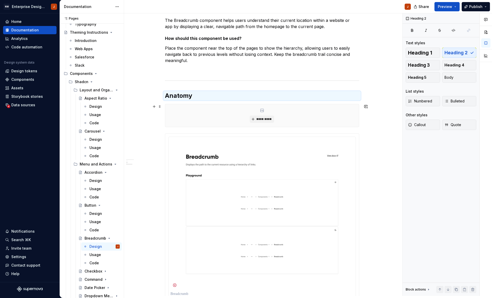
click at [367, 124] on div "Design Purpose: The Breadcrumb component helps users understand their current l…" at bounding box center [262, 220] width 276 height 476
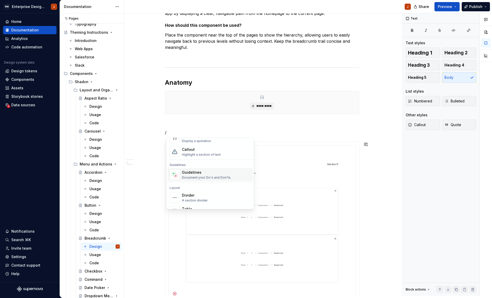
scroll to position [124, 0]
click at [212, 194] on div "Divider A section divider" at bounding box center [216, 197] width 69 height 10
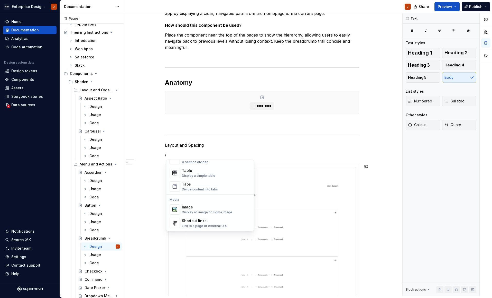
scroll to position [201, 0]
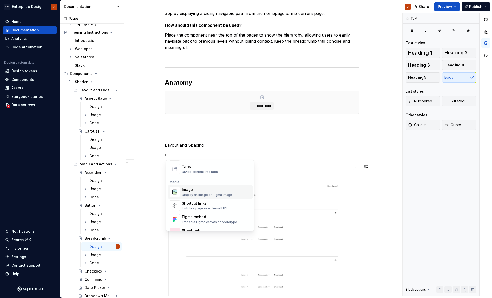
click at [215, 192] on div "Image Display an image or Figma image" at bounding box center [207, 192] width 50 height 10
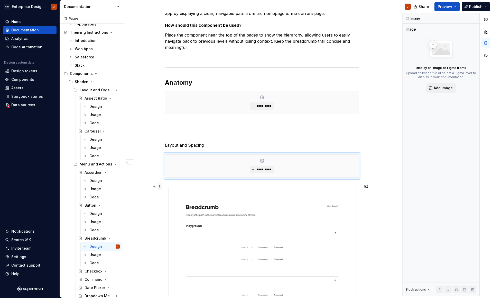
click at [161, 187] on span at bounding box center [160, 186] width 4 height 7
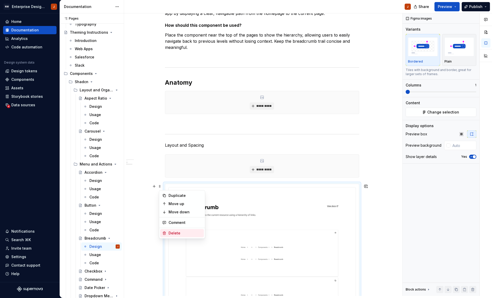
click at [174, 232] on div "Delete" at bounding box center [185, 232] width 33 height 5
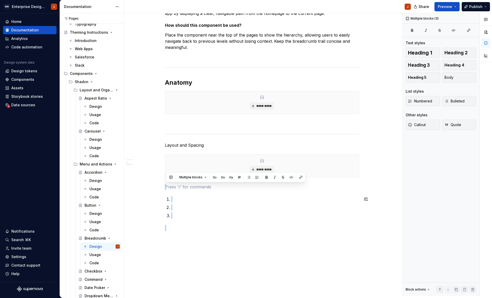
drag, startPoint x: 166, startPoint y: 188, endPoint x: 173, endPoint y: 220, distance: 33.4
click at [173, 220] on div "Design Purpose: The Breadcrumb component helps users understand their current l…" at bounding box center [262, 105] width 194 height 249
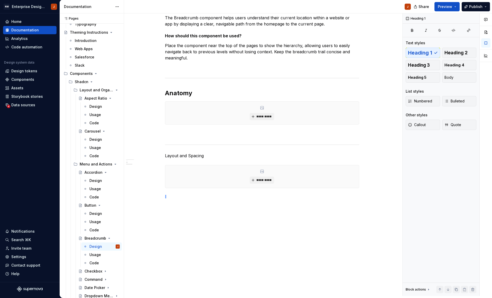
click at [166, 197] on div "Breadcrumb Displays the path to the current resource using a hierarchy of links…" at bounding box center [263, 154] width 278 height 282
click at [184, 156] on p "Layout and Spacing" at bounding box center [262, 155] width 194 height 6
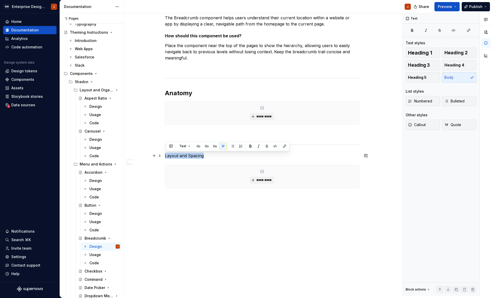
click at [184, 156] on p "Layout and Spacing" at bounding box center [262, 155] width 194 height 6
click at [185, 147] on span "Text" at bounding box center [182, 146] width 7 height 4
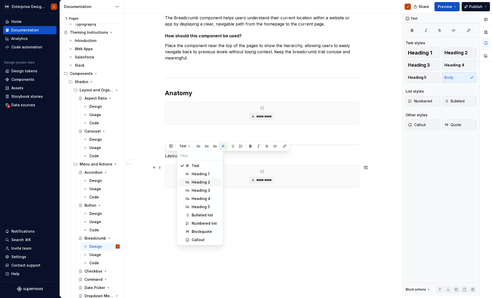
click at [194, 180] on div "Heading 2" at bounding box center [201, 181] width 19 height 5
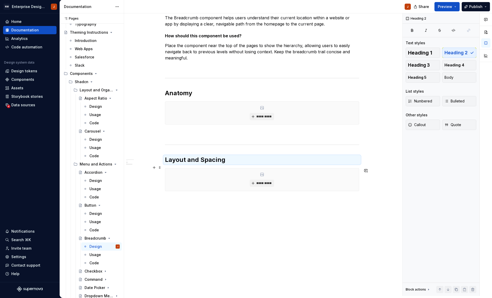
scroll to position [100, 0]
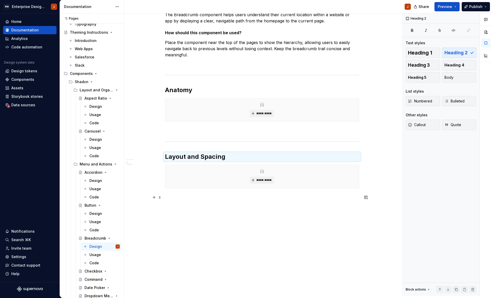
click at [174, 200] on p at bounding box center [262, 197] width 194 height 6
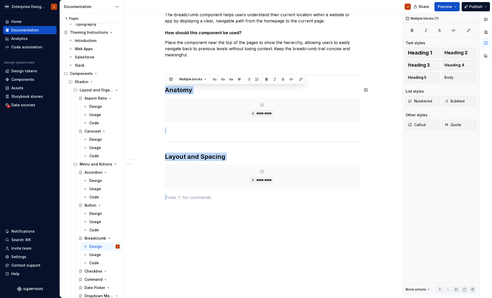
drag, startPoint x: 167, startPoint y: 197, endPoint x: 165, endPoint y: 86, distance: 111.1
click at [165, 85] on div "Design Purpose: The Breadcrumb component helps users understand their current l…" at bounding box center [262, 136] width 276 height 319
copy div "Anatomy ********* Layout and Spacing *********"
click at [92, 272] on div "Checkbox" at bounding box center [92, 270] width 15 height 5
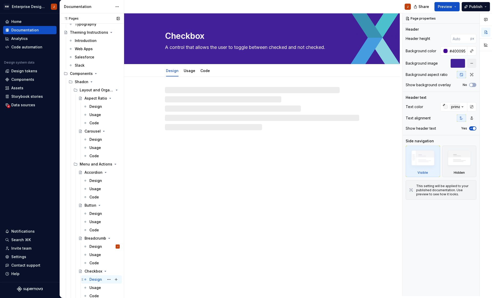
click at [95, 277] on div "Design" at bounding box center [95, 279] width 13 height 5
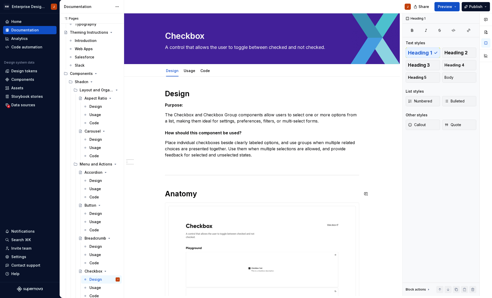
click at [175, 185] on div "Design Purpose: The Checkbox and Checkbox Group components allow users to selec…" at bounding box center [262, 250] width 194 height 323
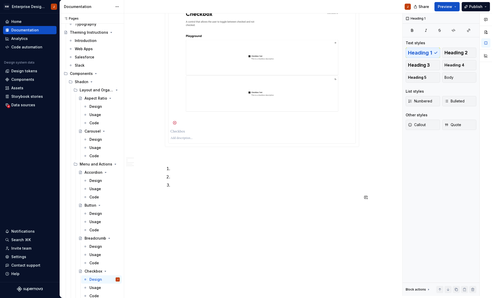
scroll to position [358, 0]
click at [182, 221] on div "Design Purpose: The Checkbox and Checkbox Group components allow users to selec…" at bounding box center [262, 6] width 276 height 577
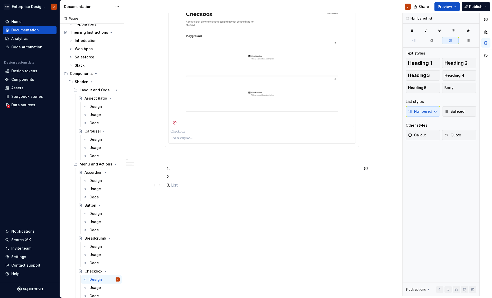
click at [179, 182] on p at bounding box center [265, 185] width 188 height 6
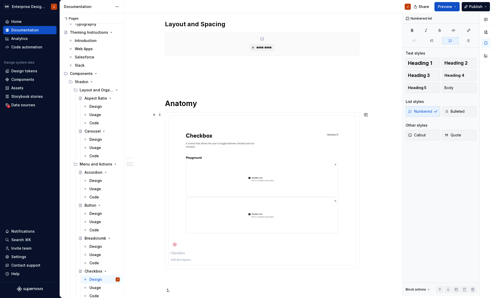
scroll to position [163, 0]
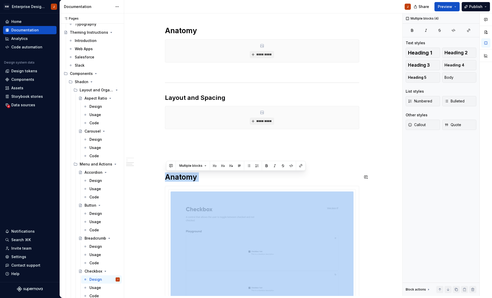
click at [177, 163] on div "Design Purpose: The Checkbox and Checkbox Group components allow users to selec…" at bounding box center [262, 160] width 194 height 469
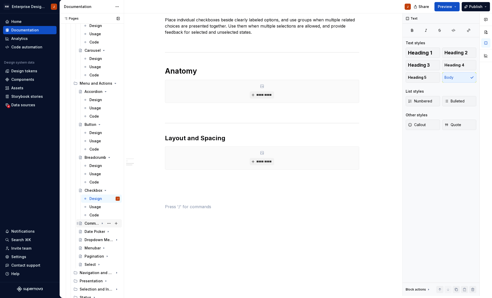
scroll to position [121, 0]
click at [102, 222] on icon "Page tree" at bounding box center [102, 222] width 1 height 1
click at [96, 231] on div "Design" at bounding box center [95, 230] width 13 height 5
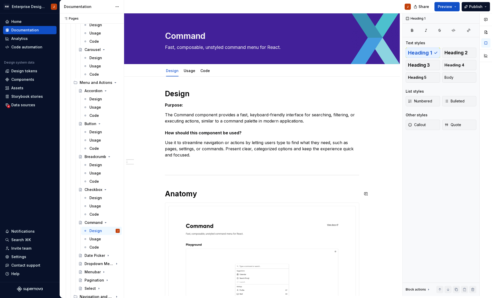
click at [187, 185] on div "Design Purpose: The Command component provides a fast, keyboard-friendly interf…" at bounding box center [262, 301] width 194 height 424
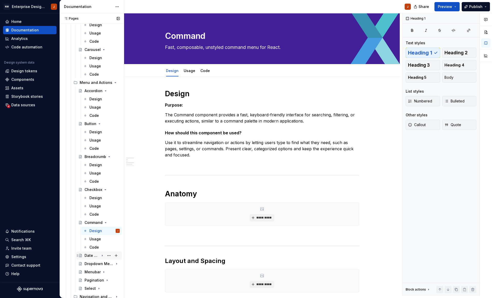
click at [90, 257] on div "Date Picker" at bounding box center [92, 255] width 15 height 5
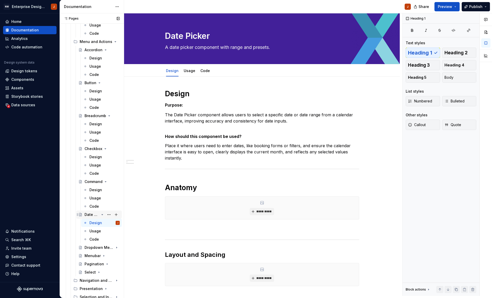
scroll to position [165, 0]
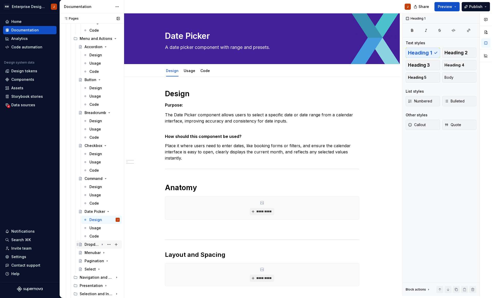
click at [100, 244] on div "Dropdown Menu" at bounding box center [102, 244] width 35 height 7
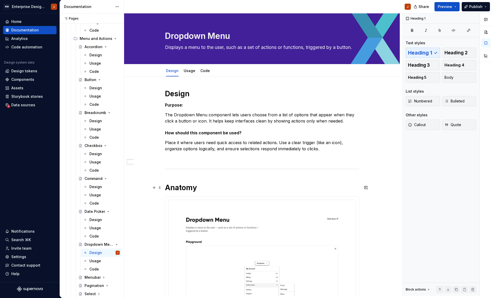
click at [167, 188] on h1 "Anatomy" at bounding box center [262, 187] width 194 height 9
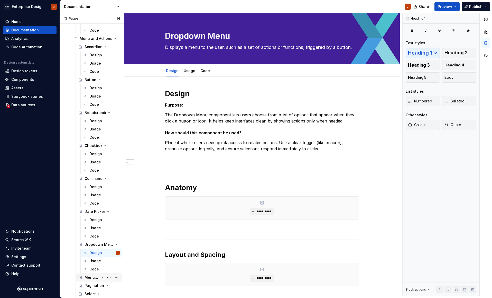
click at [91, 277] on div "Menubar" at bounding box center [92, 277] width 15 height 5
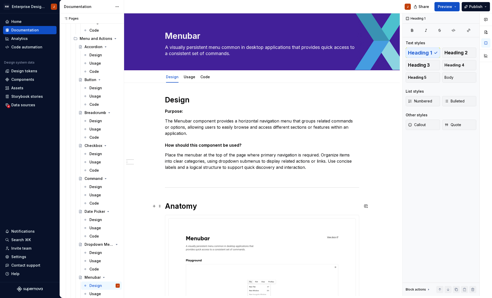
click at [168, 206] on h1 "Anatomy" at bounding box center [262, 205] width 194 height 9
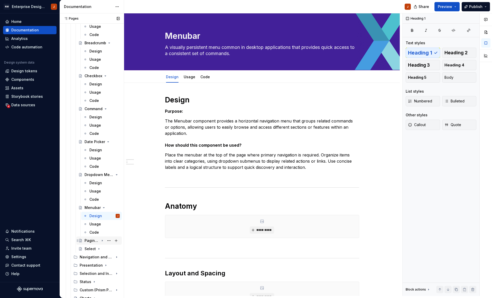
scroll to position [235, 0]
click at [95, 241] on div "Pagination" at bounding box center [92, 240] width 15 height 5
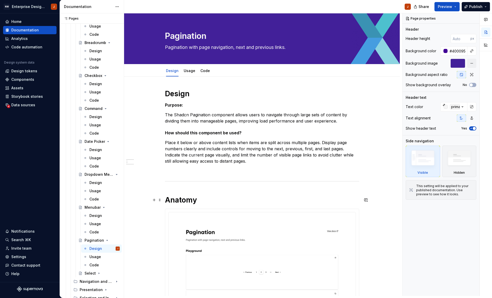
click at [166, 200] on div "Design Purpose: The Shadcn Pagination component allows users to navigate throug…" at bounding box center [262, 293] width 276 height 433
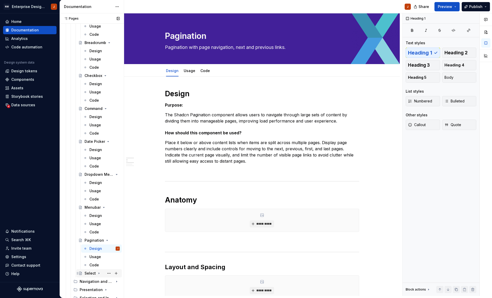
click at [88, 273] on div "Select" at bounding box center [90, 272] width 11 height 5
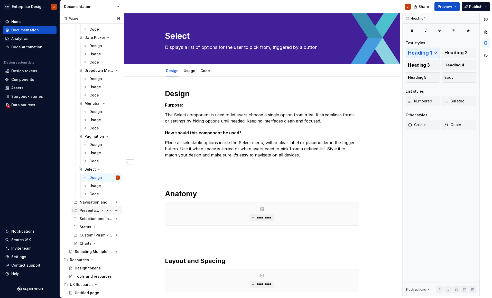
scroll to position [339, 0]
click at [102, 203] on icon "Page tree" at bounding box center [102, 202] width 1 height 1
click at [90, 211] on div "Navigation Menu" at bounding box center [92, 210] width 15 height 5
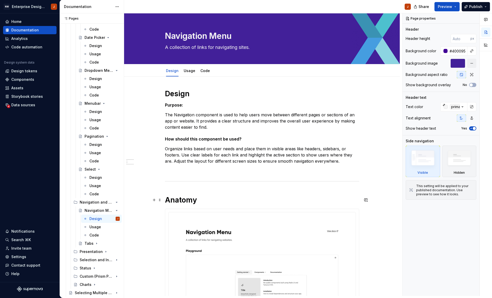
click at [168, 201] on h1 "Anatomy" at bounding box center [262, 199] width 194 height 9
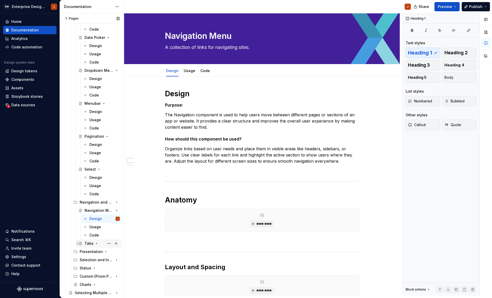
click at [90, 245] on div "Tabs" at bounding box center [89, 243] width 9 height 5
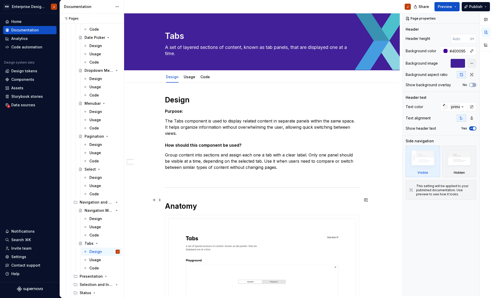
click at [167, 201] on h1 "Anatomy" at bounding box center [262, 205] width 194 height 9
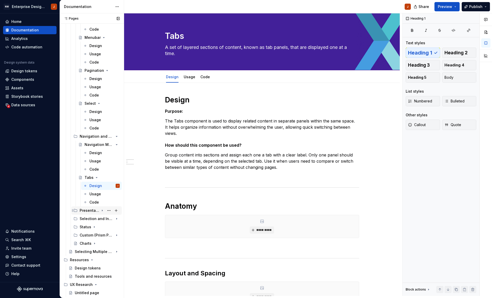
scroll to position [405, 0]
click at [104, 211] on icon "Page tree" at bounding box center [102, 210] width 4 height 4
click at [90, 219] on div "Alert" at bounding box center [89, 218] width 8 height 5
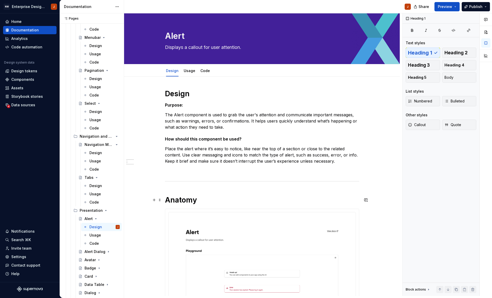
click at [166, 200] on h1 "Anatomy" at bounding box center [262, 199] width 194 height 9
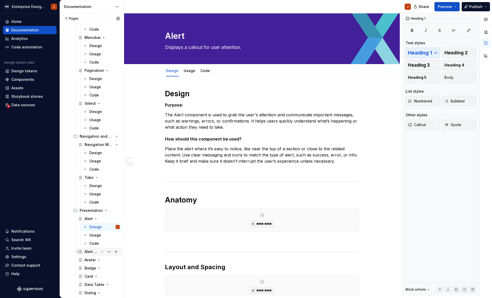
click at [90, 251] on div "Alert Dialog" at bounding box center [92, 251] width 15 height 5
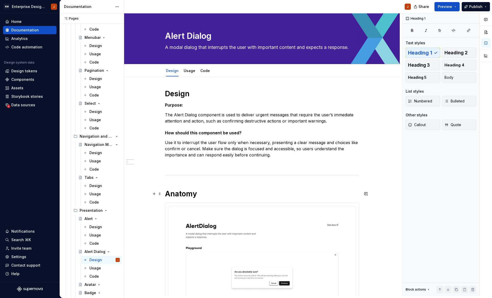
click at [168, 195] on h1 "Anatomy" at bounding box center [262, 193] width 194 height 9
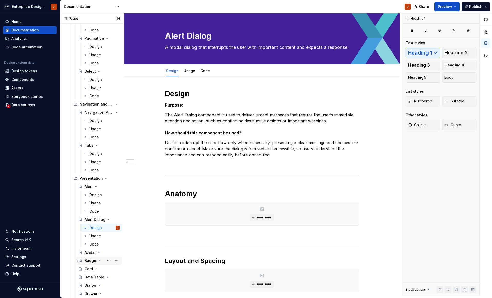
scroll to position [441, 0]
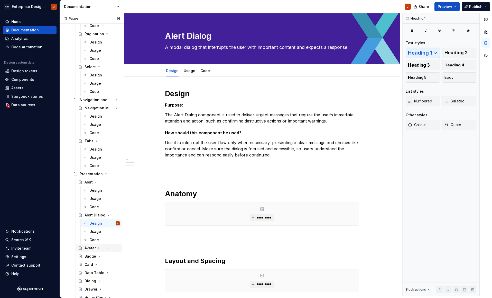
click at [92, 250] on div "Avatar" at bounding box center [90, 247] width 11 height 5
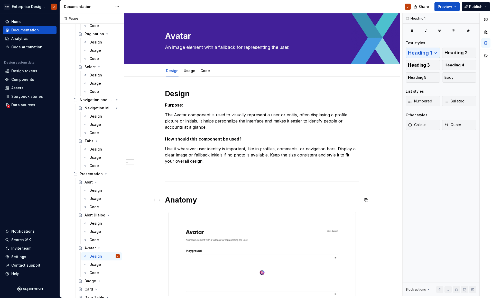
click at [167, 201] on h1 "Anatomy" at bounding box center [262, 199] width 194 height 9
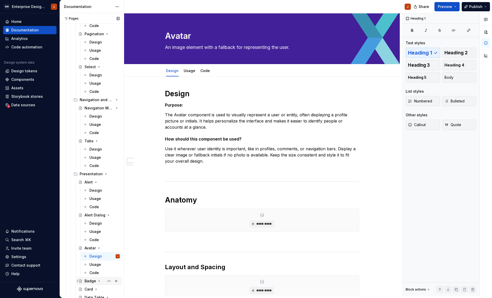
click at [92, 280] on div "Badge" at bounding box center [91, 280] width 12 height 5
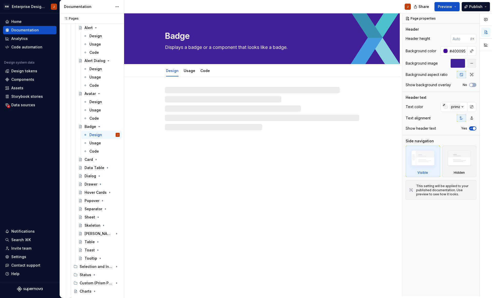
scroll to position [596, 0]
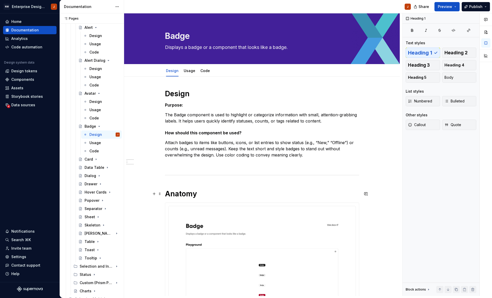
click at [168, 193] on h1 "Anatomy" at bounding box center [262, 193] width 194 height 9
click at [89, 159] on div "Card" at bounding box center [89, 159] width 8 height 5
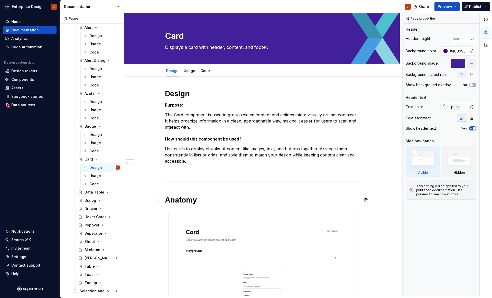
click at [166, 201] on h1 "Anatomy" at bounding box center [262, 199] width 194 height 9
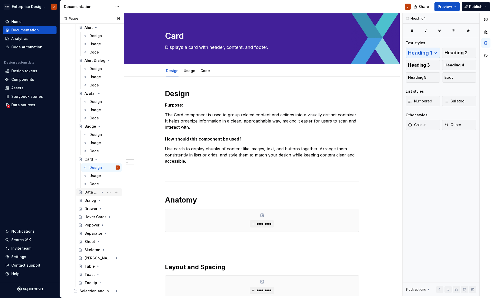
click at [92, 191] on div "Data Table" at bounding box center [92, 191] width 15 height 5
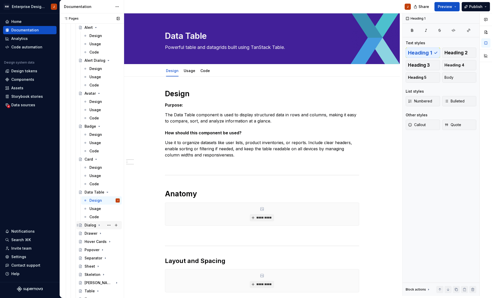
click at [89, 226] on div "Dialog" at bounding box center [91, 224] width 12 height 5
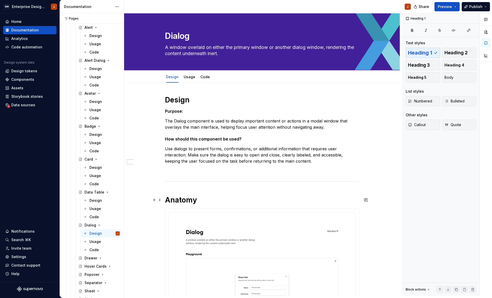
click at [166, 201] on h1 "Anatomy" at bounding box center [262, 199] width 194 height 9
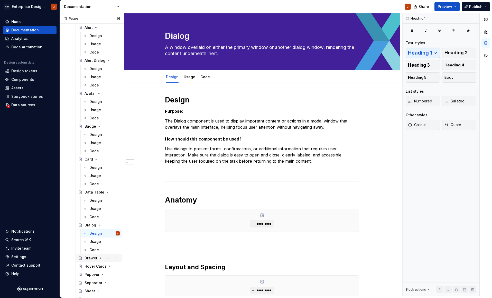
click at [87, 258] on div "Drawer" at bounding box center [91, 257] width 13 height 5
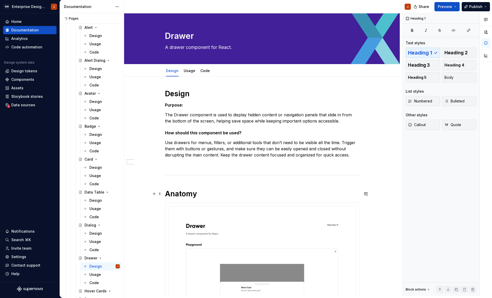
click at [168, 194] on h1 "Anatomy" at bounding box center [262, 193] width 194 height 9
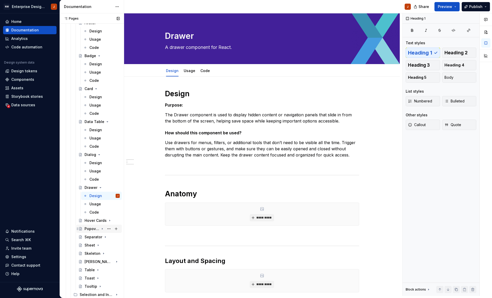
scroll to position [666, 0]
click at [92, 222] on div "Hover Cards" at bounding box center [92, 220] width 15 height 5
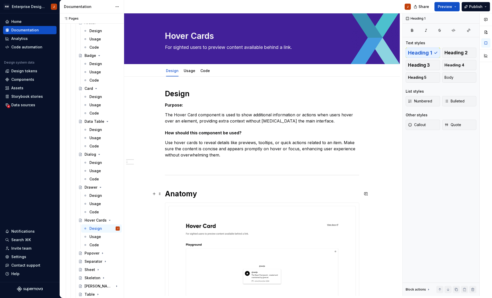
click at [168, 196] on h1 "Anatomy" at bounding box center [262, 193] width 194 height 9
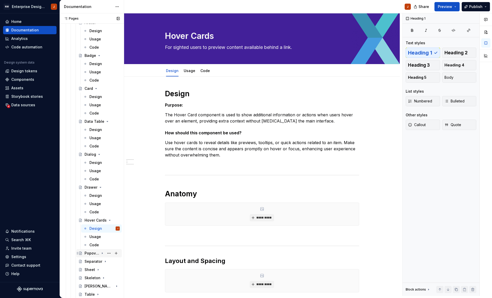
click at [89, 253] on div "Popover" at bounding box center [92, 252] width 15 height 5
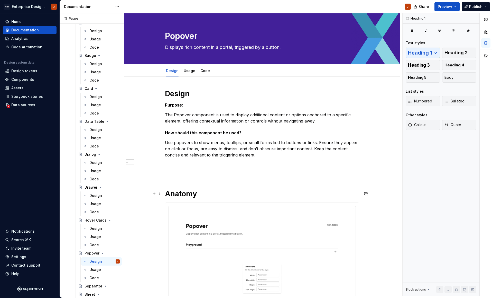
click at [167, 196] on h1 "Anatomy" at bounding box center [262, 193] width 194 height 9
click at [91, 285] on div "Separator" at bounding box center [92, 285] width 15 height 5
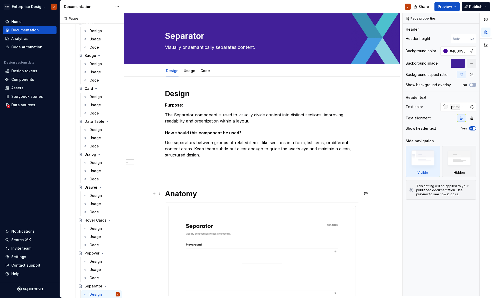
click at [168, 194] on h1 "Anatomy" at bounding box center [262, 193] width 194 height 9
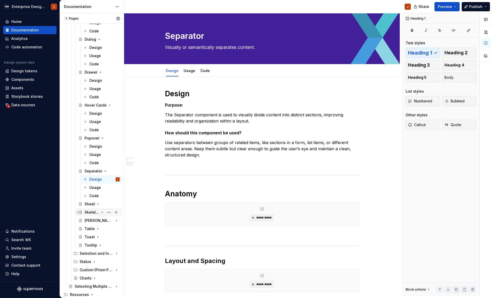
scroll to position [785, 0]
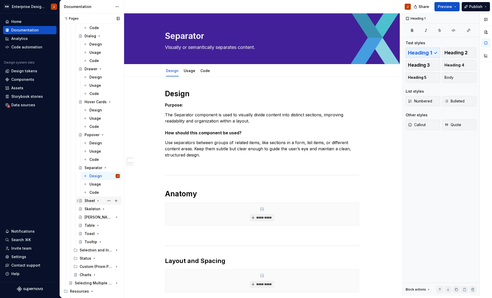
click at [90, 201] on div "Sheet" at bounding box center [90, 200] width 11 height 5
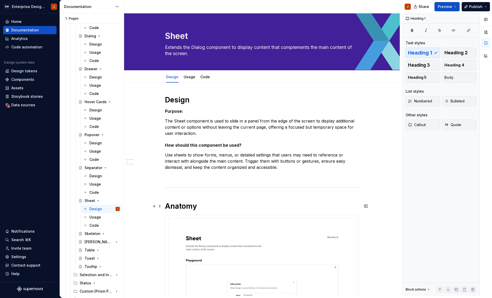
click at [169, 206] on h1 "Anatomy" at bounding box center [262, 205] width 194 height 9
click at [92, 233] on div "Skeleton" at bounding box center [92, 233] width 15 height 5
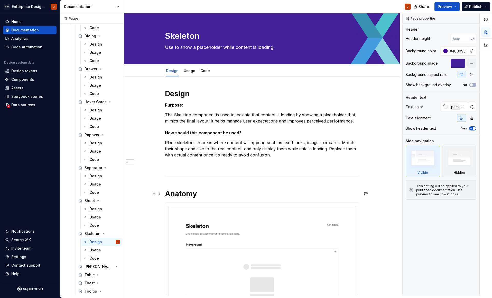
click at [168, 195] on h1 "Anatomy" at bounding box center [262, 193] width 194 height 9
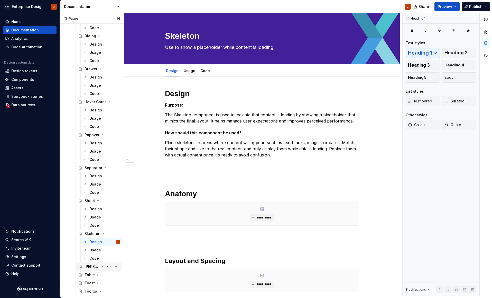
click at [92, 266] on div "[PERSON_NAME]" at bounding box center [92, 266] width 15 height 5
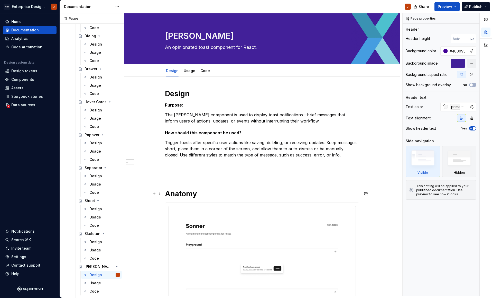
click at [167, 195] on h1 "Anatomy" at bounding box center [262, 193] width 194 height 9
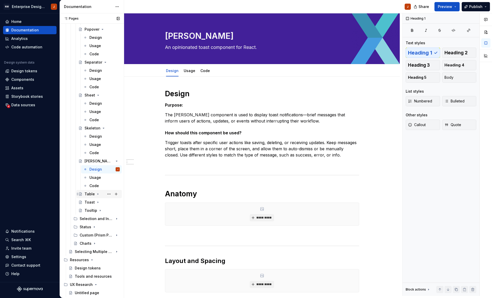
scroll to position [890, 0]
click at [90, 194] on div "Table" at bounding box center [90, 193] width 10 height 5
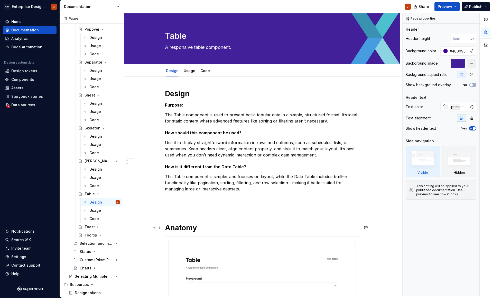
click at [167, 227] on h1 "Anatomy" at bounding box center [262, 227] width 194 height 9
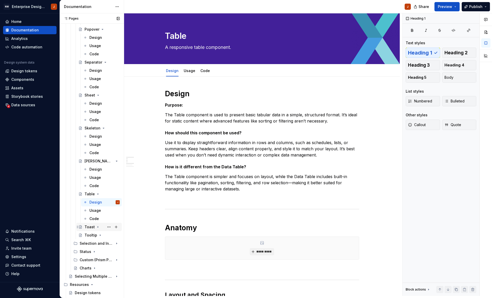
click at [87, 228] on div "Toast" at bounding box center [90, 226] width 10 height 5
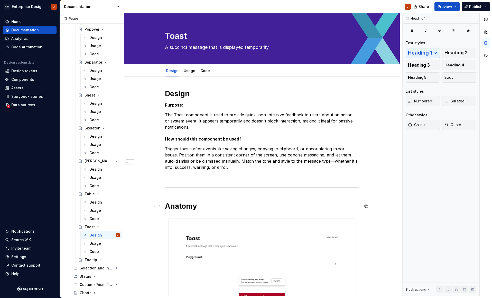
click at [167, 208] on h1 "Anatomy" at bounding box center [262, 205] width 194 height 9
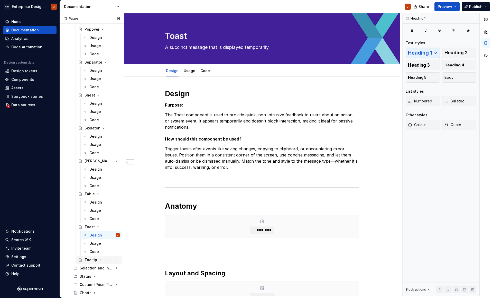
click at [93, 260] on div "Tooltip" at bounding box center [91, 259] width 13 height 5
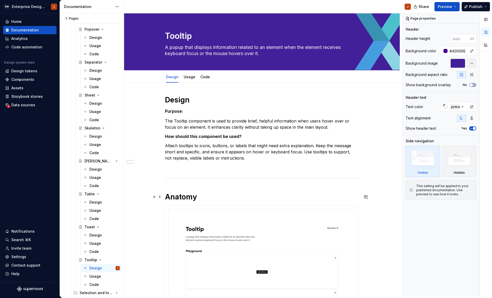
click at [167, 199] on h1 "Anatomy" at bounding box center [262, 196] width 194 height 9
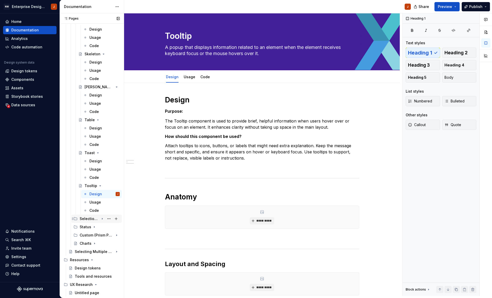
scroll to position [964, 0]
click at [84, 220] on div "Selection and Input" at bounding box center [90, 218] width 20 height 5
click at [88, 227] on div "Calendar" at bounding box center [92, 226] width 15 height 5
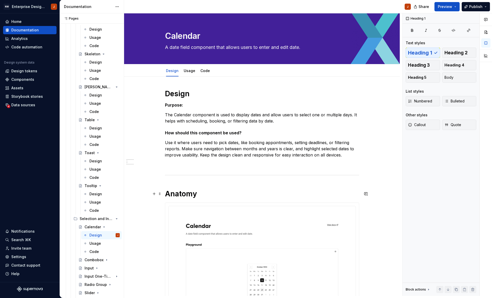
click at [168, 195] on h1 "Anatomy" at bounding box center [262, 193] width 194 height 9
click at [94, 244] on div "Usage" at bounding box center [95, 243] width 12 height 5
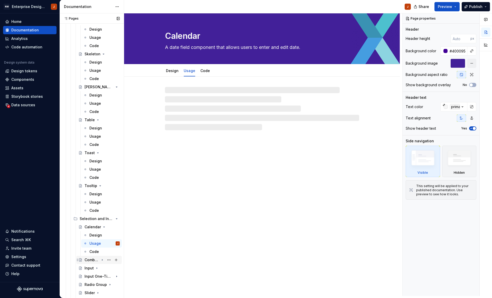
click at [90, 259] on div "Combobox" at bounding box center [92, 259] width 15 height 5
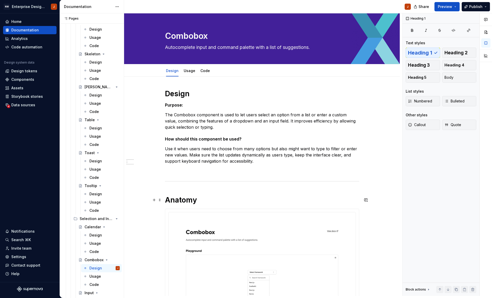
click at [168, 199] on h1 "Anatomy" at bounding box center [262, 199] width 194 height 9
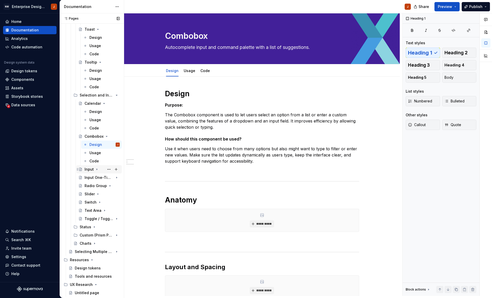
scroll to position [1088, 0]
click at [87, 170] on div "Input" at bounding box center [89, 169] width 9 height 5
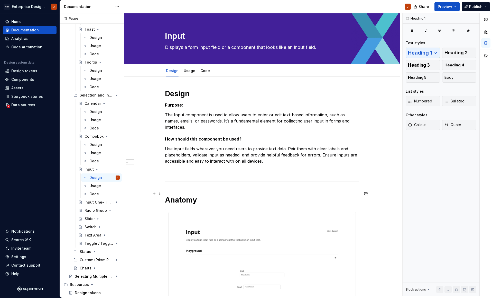
drag, startPoint x: 166, startPoint y: 194, endPoint x: 167, endPoint y: 200, distance: 6.1
click at [166, 195] on h1 "Anatomy" at bounding box center [262, 199] width 194 height 9
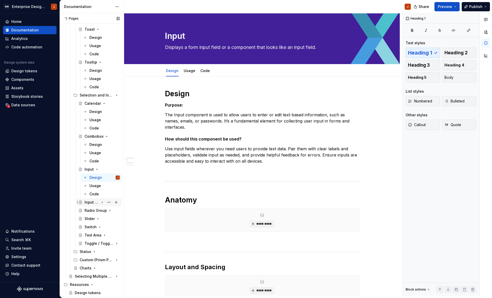
click at [89, 202] on div "Input One-Time-Password (OTP)" at bounding box center [92, 202] width 15 height 5
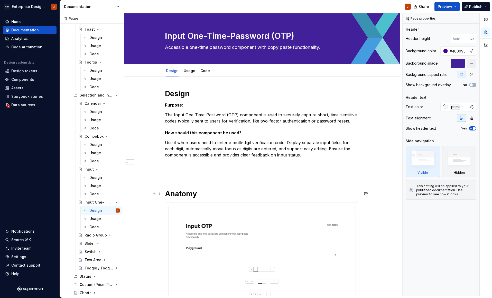
click at [167, 196] on h1 "Anatomy" at bounding box center [262, 193] width 194 height 9
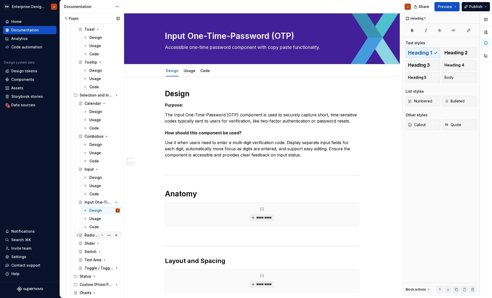
click at [93, 234] on div "Radio Group" at bounding box center [92, 234] width 15 height 5
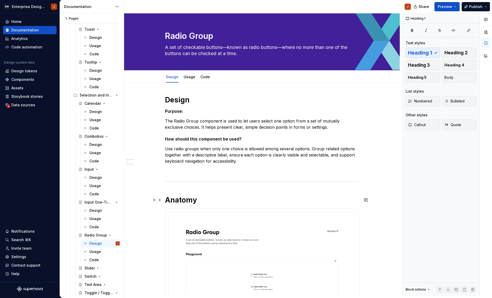
click at [168, 199] on h1 "Anatomy" at bounding box center [262, 199] width 194 height 9
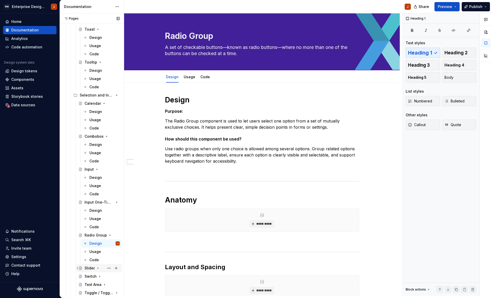
click at [90, 269] on div "Slider" at bounding box center [90, 267] width 10 height 5
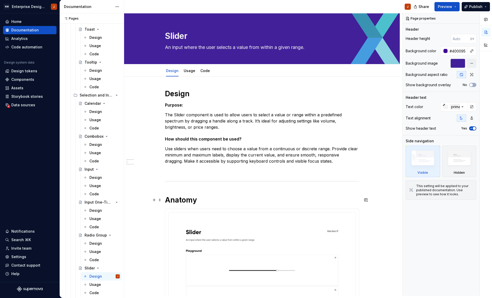
click at [167, 201] on h1 "Anatomy" at bounding box center [262, 199] width 194 height 9
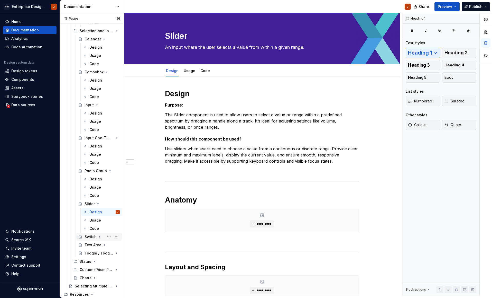
scroll to position [1152, 0]
click at [92, 237] on div "Switch" at bounding box center [91, 235] width 12 height 5
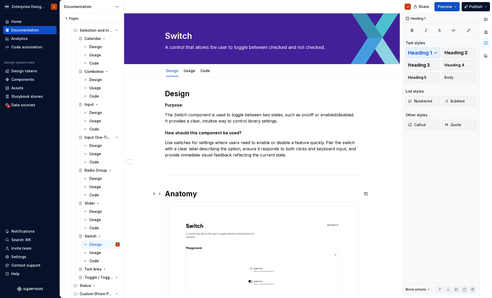
click at [168, 194] on h1 "Anatomy" at bounding box center [262, 193] width 194 height 9
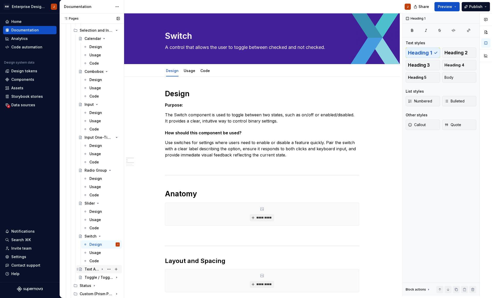
click at [90, 268] on div "Text Area" at bounding box center [92, 268] width 15 height 5
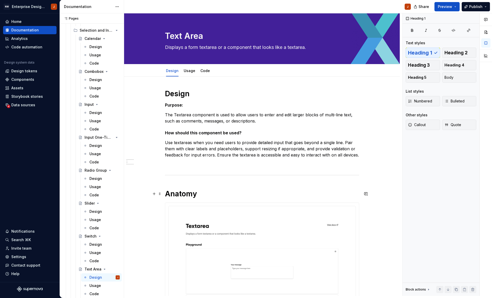
click at [168, 193] on h1 "Anatomy" at bounding box center [262, 193] width 194 height 9
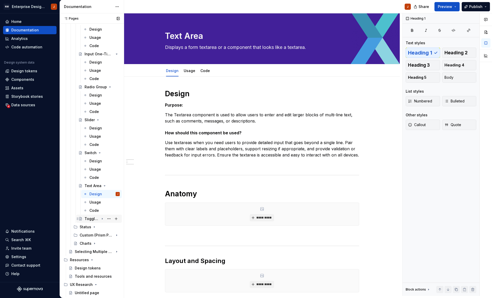
scroll to position [1236, 0]
click at [90, 219] on div "Toggle / Toggle Group" at bounding box center [92, 218] width 15 height 5
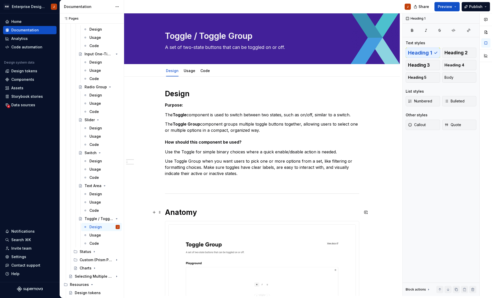
click at [166, 212] on h1 "Anatomy" at bounding box center [262, 211] width 194 height 9
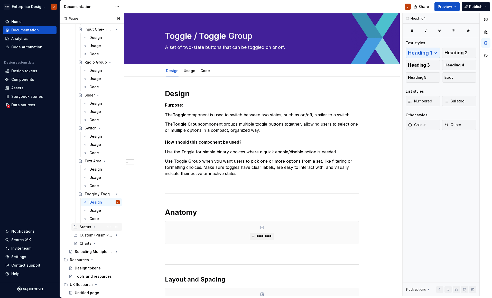
scroll to position [1260, 0]
click at [86, 227] on div "Status" at bounding box center [86, 226] width 12 height 5
click at [89, 235] on div "Progress" at bounding box center [92, 234] width 15 height 5
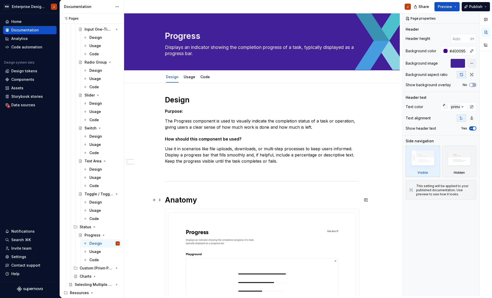
click at [168, 201] on h1 "Anatomy" at bounding box center [262, 199] width 194 height 9
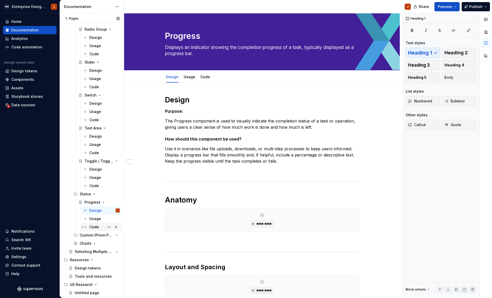
scroll to position [1293, 0]
click at [86, 235] on div "Custom (Prism Portal)" at bounding box center [90, 234] width 20 height 5
click at [91, 243] on div "AI Chip" at bounding box center [91, 243] width 13 height 5
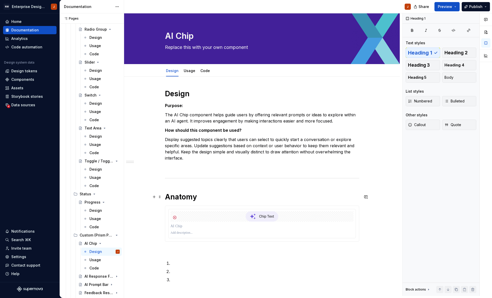
click at [167, 198] on h1 "Anatomy" at bounding box center [262, 196] width 194 height 9
drag, startPoint x: 89, startPoint y: 277, endPoint x: 94, endPoint y: 275, distance: 4.7
click at [89, 277] on div "AI Response Footer" at bounding box center [92, 276] width 15 height 5
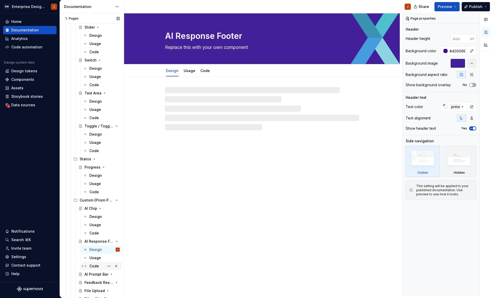
scroll to position [1328, 0]
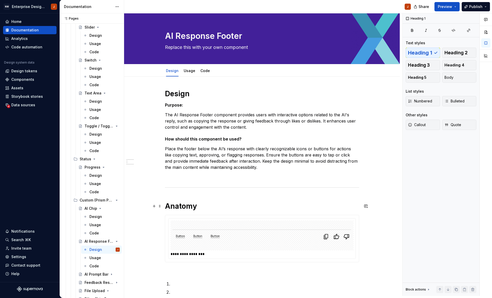
click at [167, 207] on h1 "Anatomy" at bounding box center [262, 205] width 194 height 9
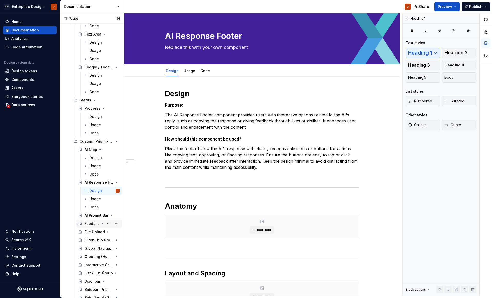
scroll to position [1387, 0]
click at [94, 216] on div "AI Prompt Bar" at bounding box center [92, 214] width 15 height 5
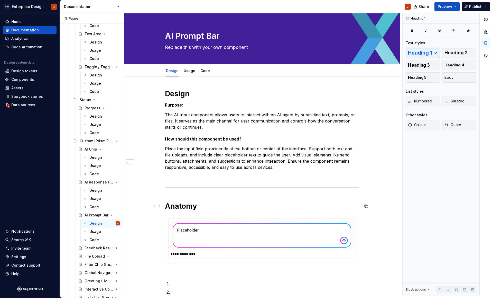
click at [167, 207] on h1 "Anatomy" at bounding box center [262, 205] width 194 height 9
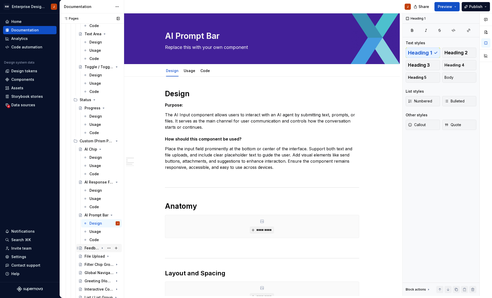
drag, startPoint x: 91, startPoint y: 249, endPoint x: 97, endPoint y: 251, distance: 6.2
click at [91, 249] on div "Feedback Response" at bounding box center [92, 247] width 15 height 5
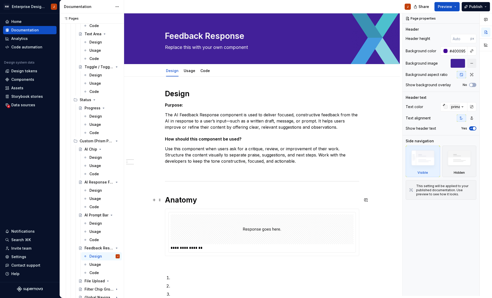
click at [167, 201] on h1 "Anatomy" at bounding box center [262, 199] width 194 height 9
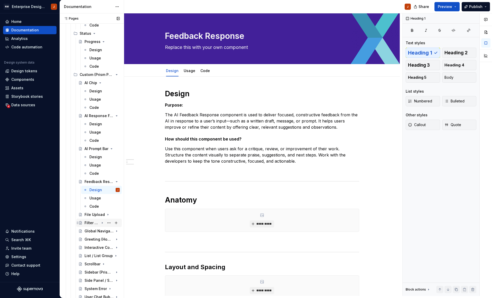
scroll to position [1455, 0]
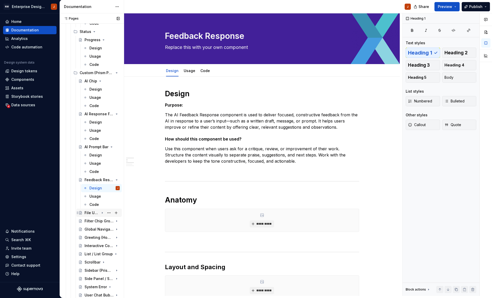
click at [93, 214] on div "File Upload" at bounding box center [92, 212] width 15 height 5
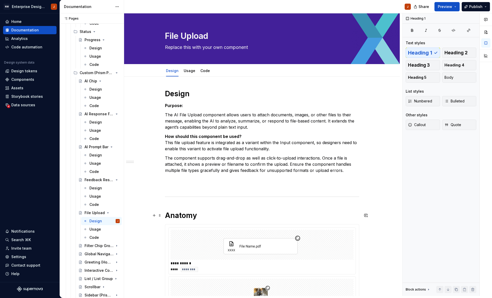
click at [167, 217] on h1 "Anatomy" at bounding box center [262, 215] width 194 height 9
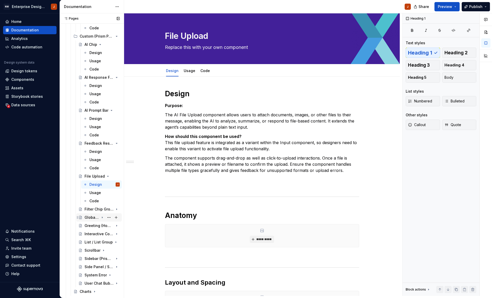
scroll to position [1494, 0]
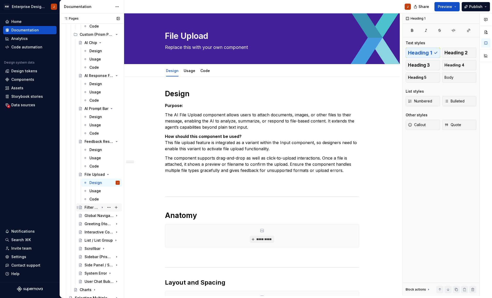
click at [92, 209] on div "Filter Chip Group" at bounding box center [92, 207] width 15 height 5
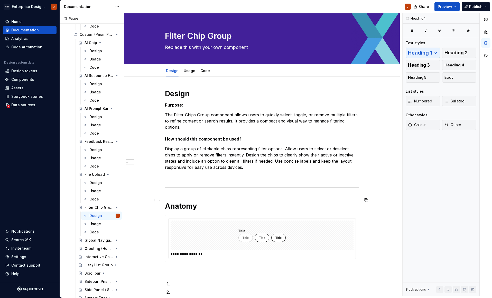
click at [168, 201] on h1 "Anatomy" at bounding box center [262, 205] width 194 height 9
click at [96, 240] on div "Global Navigation" at bounding box center [92, 240] width 15 height 5
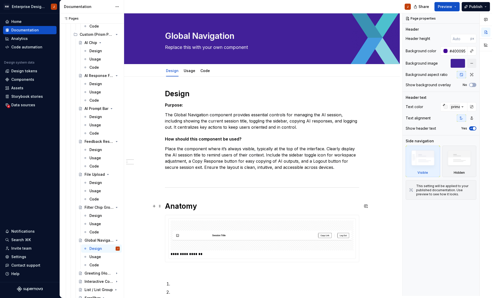
drag, startPoint x: 167, startPoint y: 206, endPoint x: 170, endPoint y: 209, distance: 4.4
click at [167, 206] on h1 "Anatomy" at bounding box center [262, 205] width 194 height 9
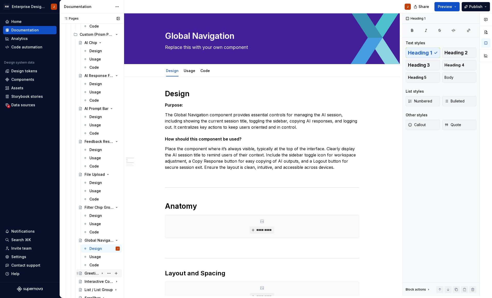
click at [88, 272] on div "Greeting (Home)" at bounding box center [92, 272] width 15 height 5
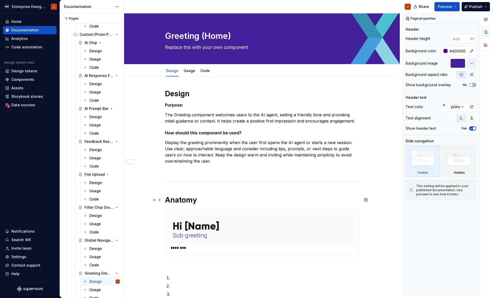
click at [168, 200] on h1 "Anatomy" at bounding box center [262, 199] width 194 height 9
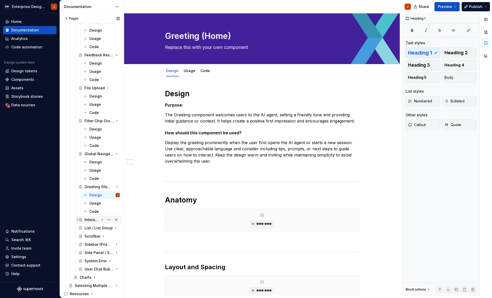
scroll to position [1581, 0]
drag, startPoint x: 92, startPoint y: 220, endPoint x: 95, endPoint y: 223, distance: 3.5
click at [92, 220] on div "Interactive Container" at bounding box center [92, 218] width 15 height 5
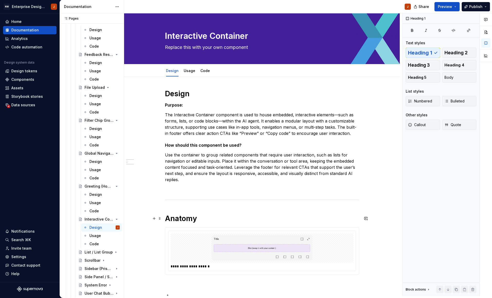
drag, startPoint x: 167, startPoint y: 219, endPoint x: 170, endPoint y: 221, distance: 4.2
click at [167, 219] on h1 "Anatomy" at bounding box center [262, 218] width 194 height 9
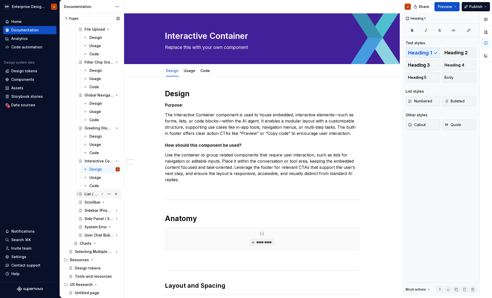
scroll to position [1639, 0]
click at [92, 195] on div "List / List Group" at bounding box center [92, 193] width 15 height 5
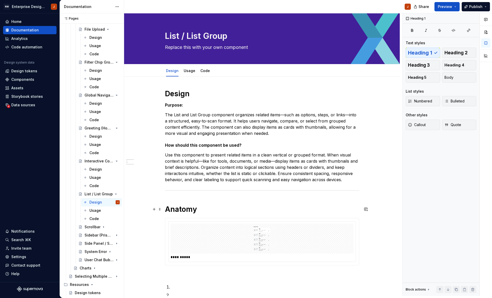
click at [167, 210] on h1 "Anatomy" at bounding box center [262, 208] width 194 height 9
click at [89, 226] on div "Scrollbar" at bounding box center [92, 226] width 15 height 5
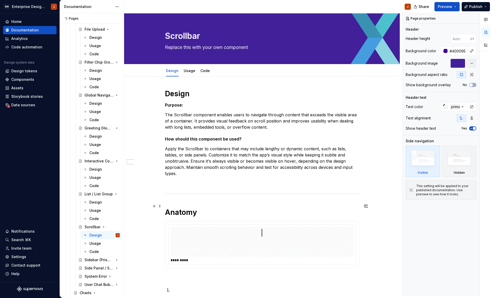
click at [167, 207] on h1 "Anatomy" at bounding box center [262, 211] width 194 height 9
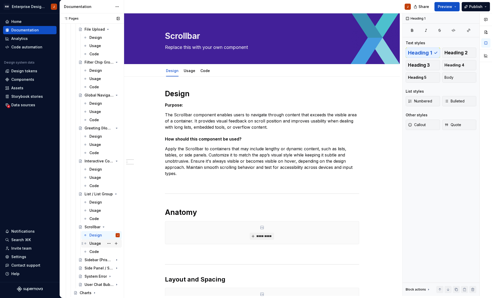
click at [95, 243] on div "Usage" at bounding box center [95, 243] width 12 height 5
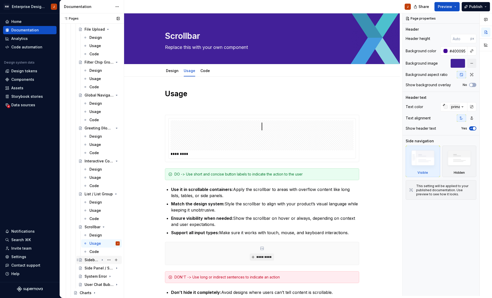
drag, startPoint x: 94, startPoint y: 260, endPoint x: 97, endPoint y: 260, distance: 3.1
click at [94, 260] on div "Sidebar (Prism Portal)" at bounding box center [92, 259] width 15 height 5
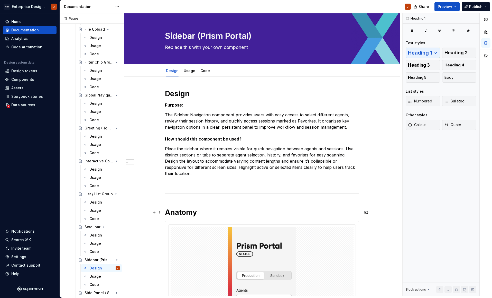
click at [167, 213] on h1 "Anatomy" at bounding box center [262, 211] width 194 height 9
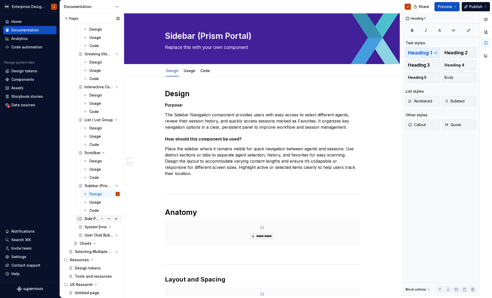
scroll to position [1713, 0]
click at [91, 219] on div "Side Panel / Side Panel Group" at bounding box center [92, 218] width 15 height 5
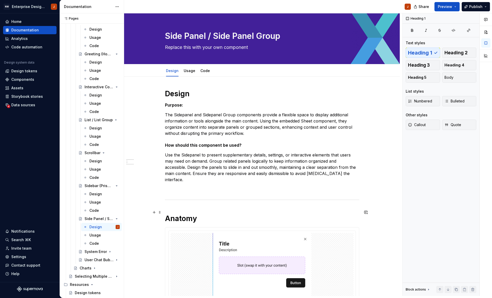
click at [168, 214] on h1 "Anatomy" at bounding box center [262, 218] width 194 height 9
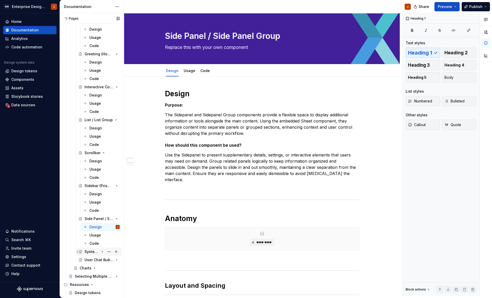
click at [89, 250] on div "System Error" at bounding box center [92, 251] width 15 height 5
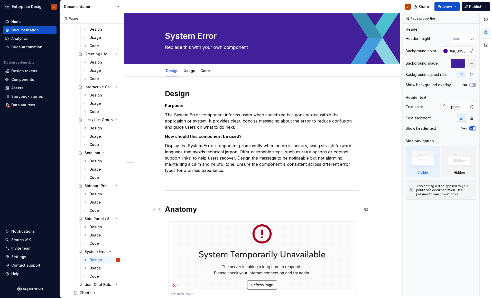
click at [168, 211] on h1 "Anatomy" at bounding box center [262, 208] width 194 height 9
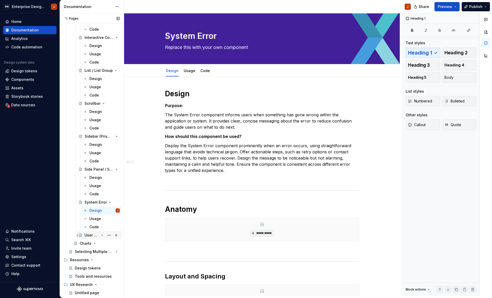
scroll to position [1762, 0]
click at [92, 236] on div "User Chat Bubble / Group" at bounding box center [92, 234] width 15 height 5
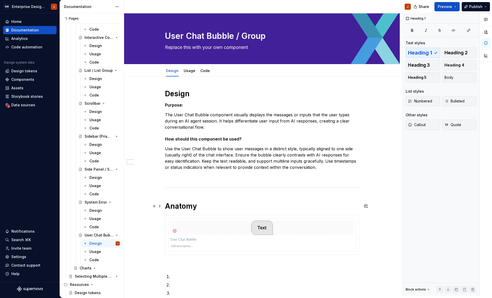
click at [168, 207] on h1 "Anatomy" at bounding box center [262, 205] width 194 height 9
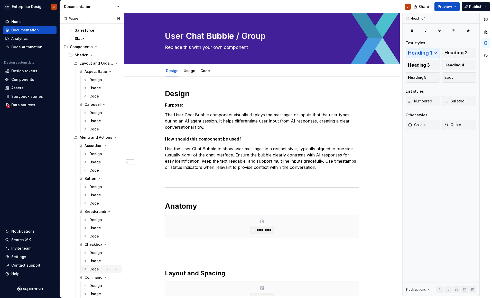
scroll to position [68, 0]
click at [93, 219] on div "Design" at bounding box center [95, 218] width 13 height 5
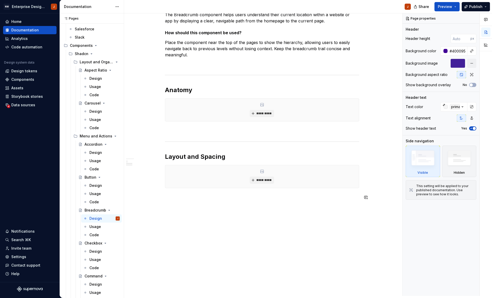
scroll to position [100, 0]
click at [263, 114] on span "*********" at bounding box center [264, 113] width 16 height 4
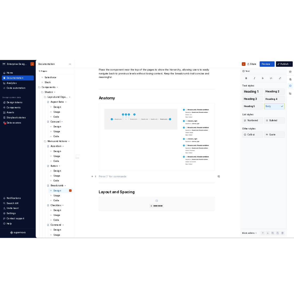
scroll to position [126, 0]
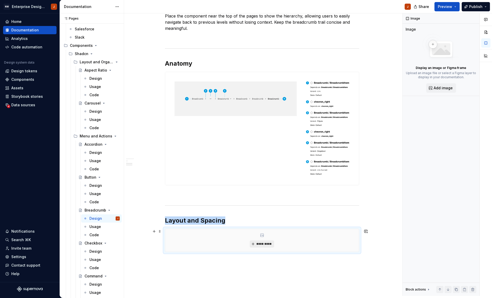
click at [265, 243] on span "*********" at bounding box center [264, 244] width 16 height 4
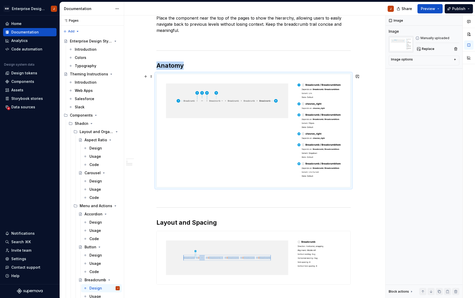
scroll to position [113, 0]
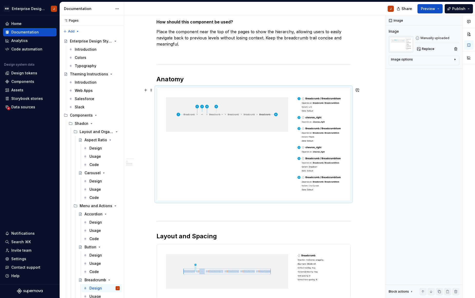
click at [314, 151] on img at bounding box center [254, 144] width 194 height 113
drag, startPoint x: 314, startPoint y: 164, endPoint x: 308, endPoint y: 97, distance: 67.6
click at [256, 180] on img at bounding box center [254, 144] width 194 height 113
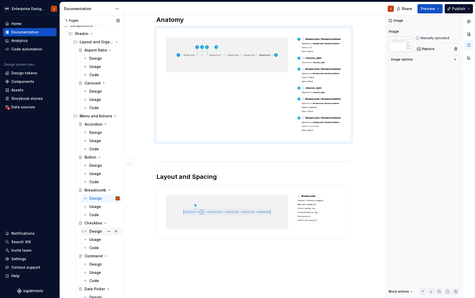
scroll to position [91, 0]
click at [93, 231] on div "Design" at bounding box center [95, 230] width 13 height 5
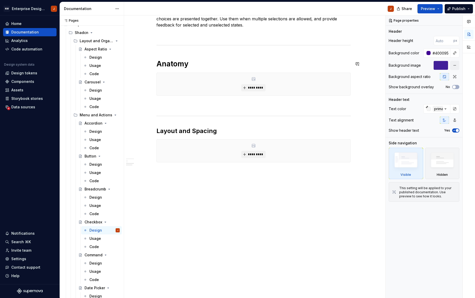
scroll to position [132, 0]
click at [255, 88] on span "*********" at bounding box center [256, 88] width 16 height 4
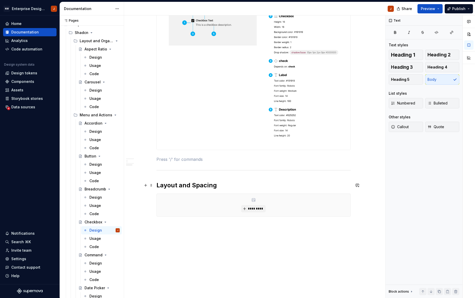
scroll to position [220, 0]
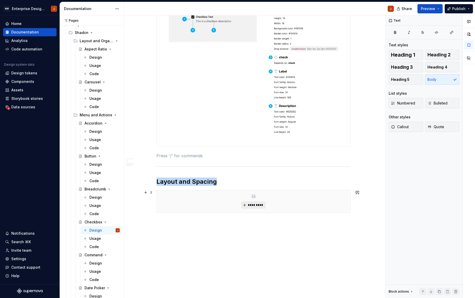
click at [249, 205] on button "*********" at bounding box center [253, 204] width 24 height 7
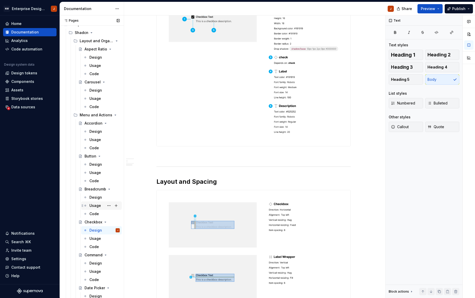
type textarea "*"
